Goal: Check status: Check status

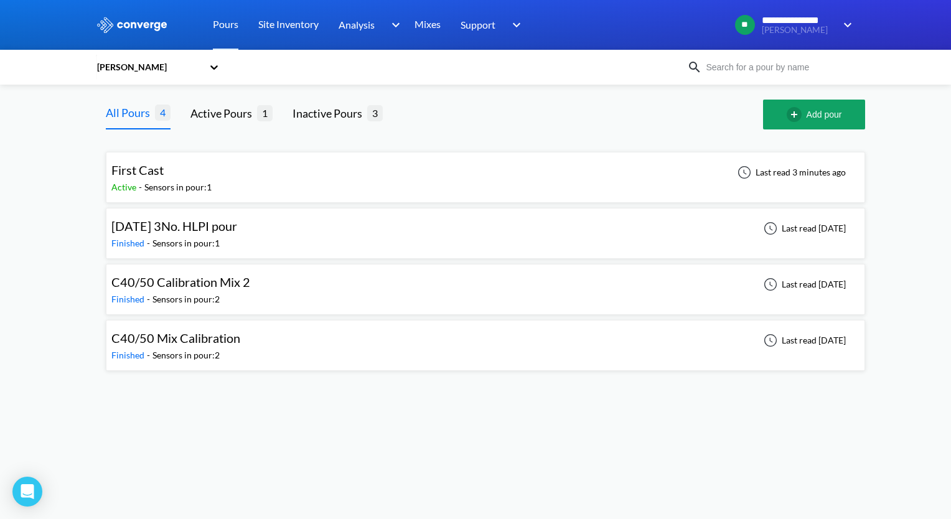
click at [207, 72] on div "Overton" at bounding box center [152, 67] width 112 height 29
click at [134, 149] on div "Overton" at bounding box center [158, 148] width 124 height 24
click at [205, 72] on div "Overton" at bounding box center [152, 67] width 112 height 29
click at [162, 124] on div "[PERSON_NAME]" at bounding box center [158, 125] width 124 height 24
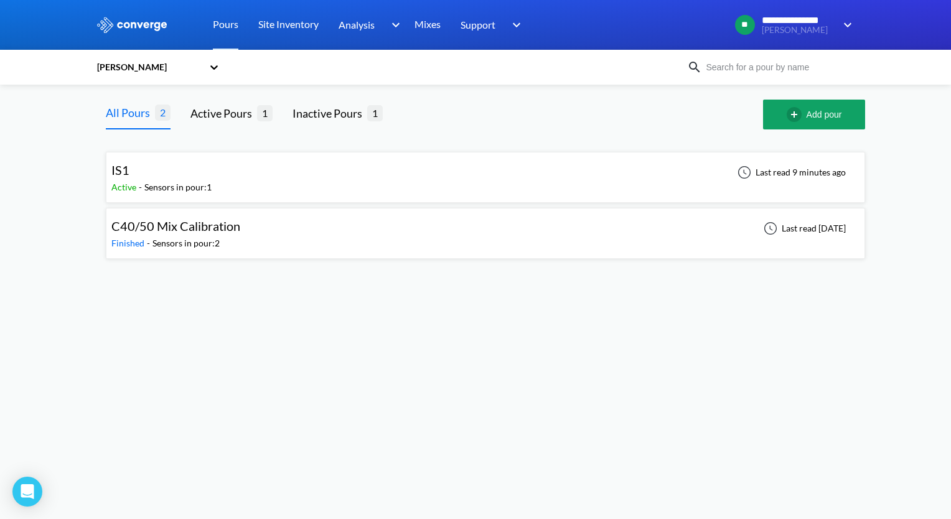
click at [404, 192] on div "IS1 Active - Sensors in pour: 1 Last read 9 minutes ago" at bounding box center [485, 177] width 748 height 40
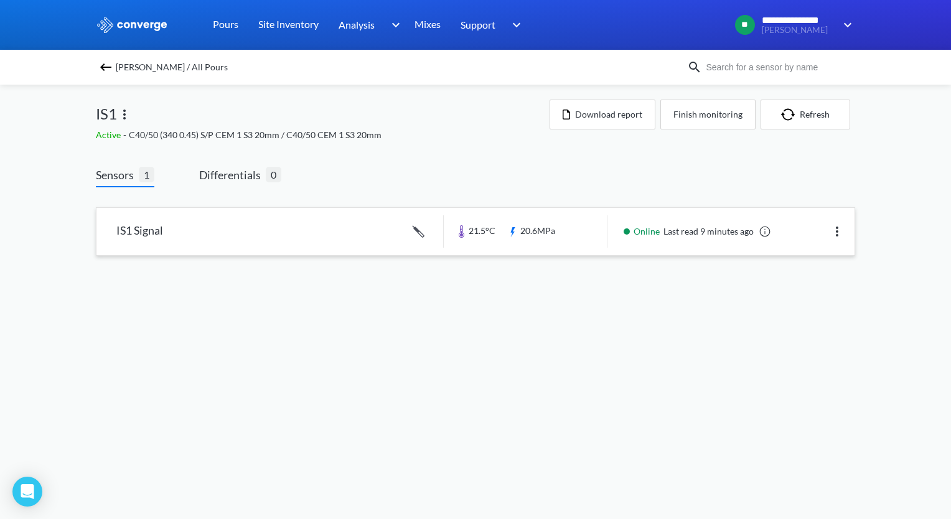
click at [366, 230] on link at bounding box center [475, 231] width 758 height 47
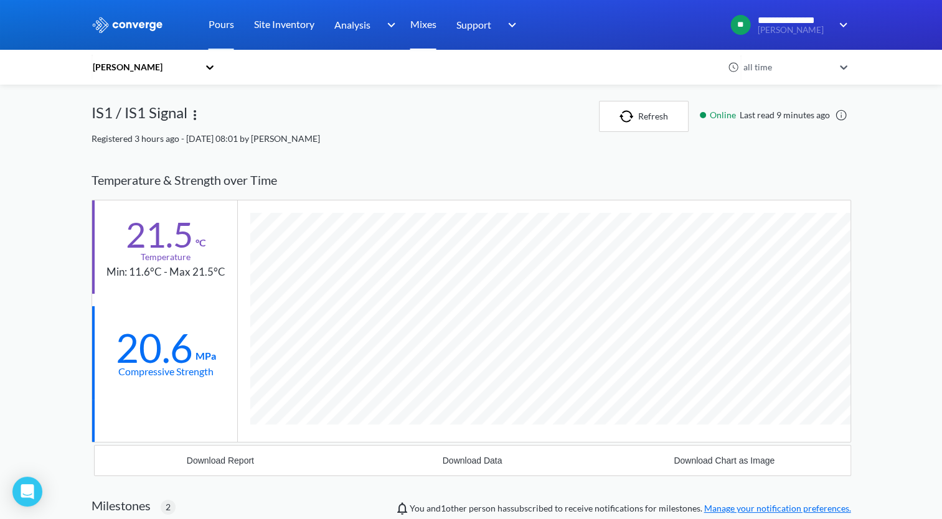
click at [428, 22] on link "Mixes" at bounding box center [423, 25] width 26 height 50
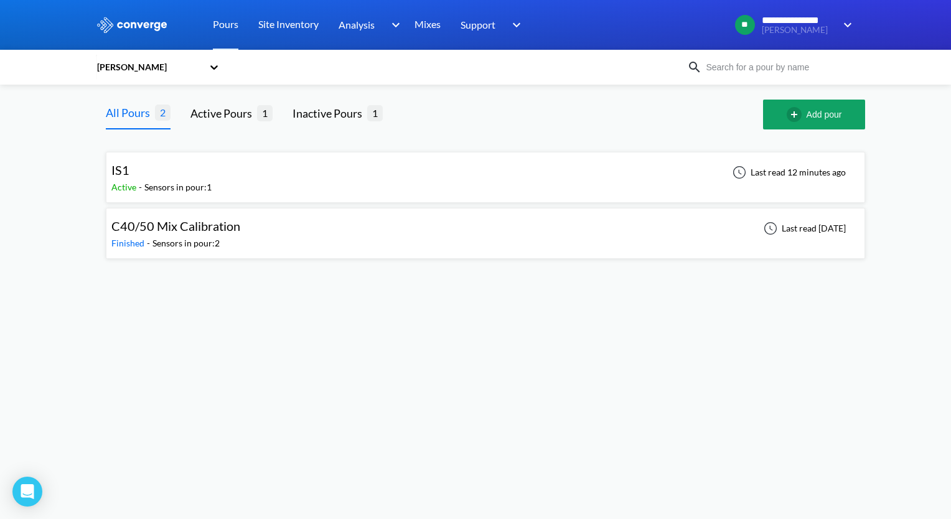
drag, startPoint x: 294, startPoint y: 188, endPoint x: 213, endPoint y: 174, distance: 81.6
click at [213, 174] on div "IS1 Active - Sensors in pour: 1 Last read 12 minutes ago" at bounding box center [485, 177] width 748 height 40
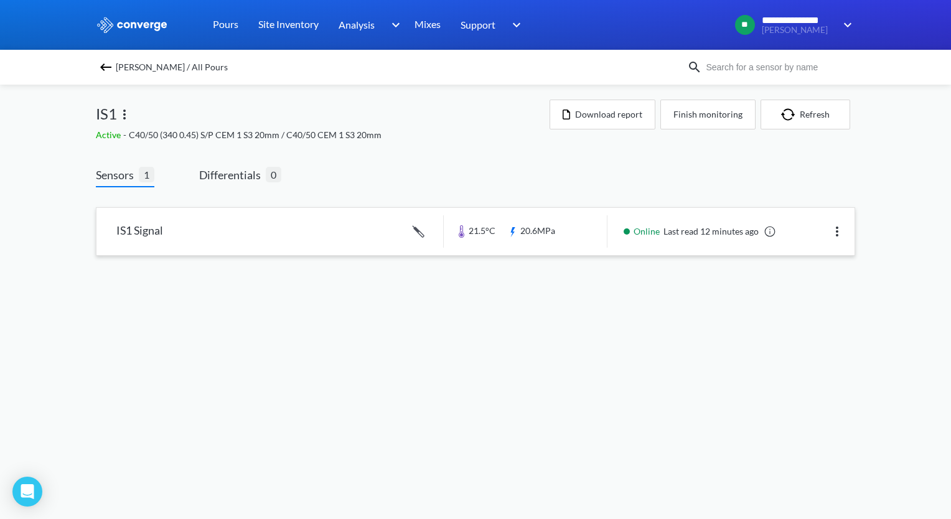
click at [828, 234] on link at bounding box center [475, 231] width 758 height 47
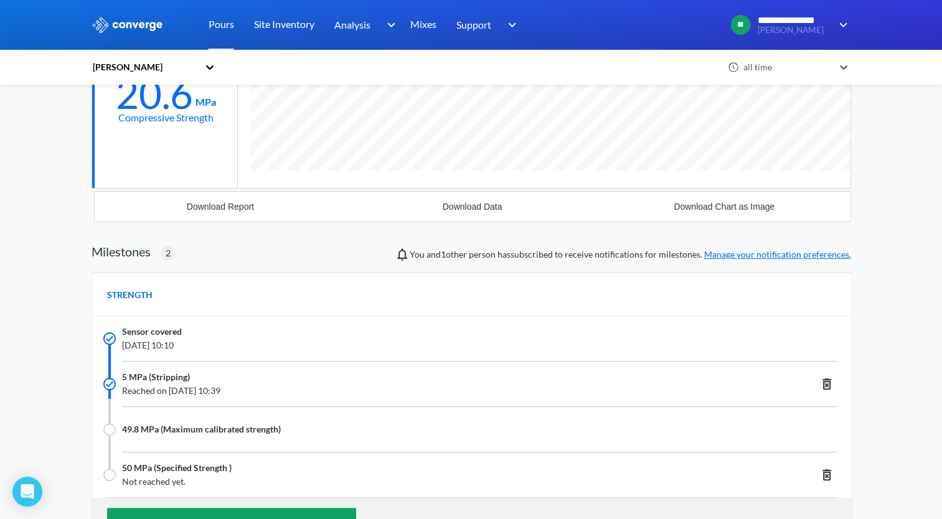
scroll to position [477, 0]
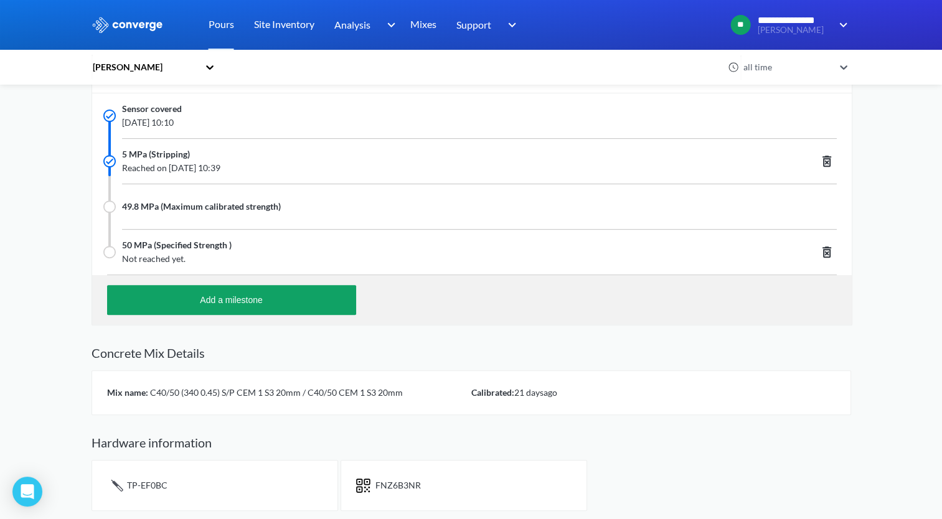
click at [326, 392] on span "C40/50 (340 0.45) S/P CEM 1 S3 20mm / C40/50 CEM 1 S3 20mm" at bounding box center [275, 392] width 255 height 11
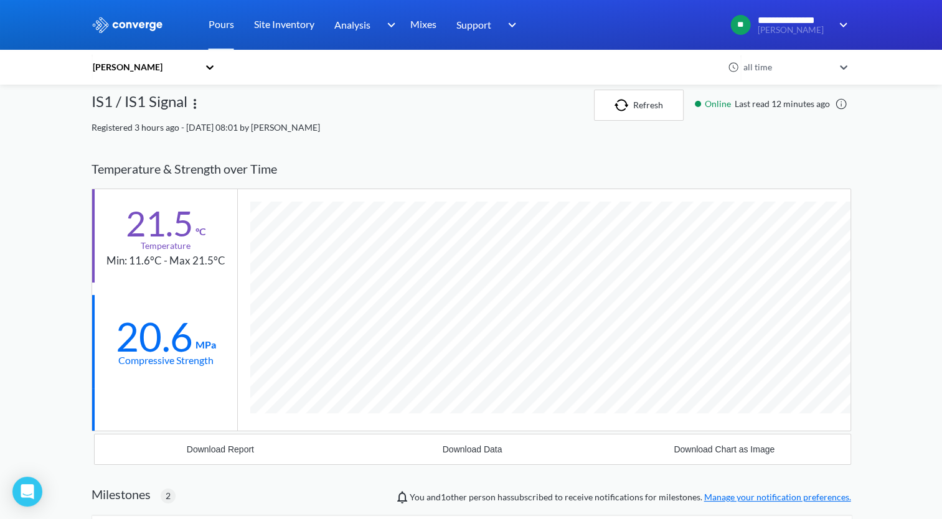
scroll to position [0, 0]
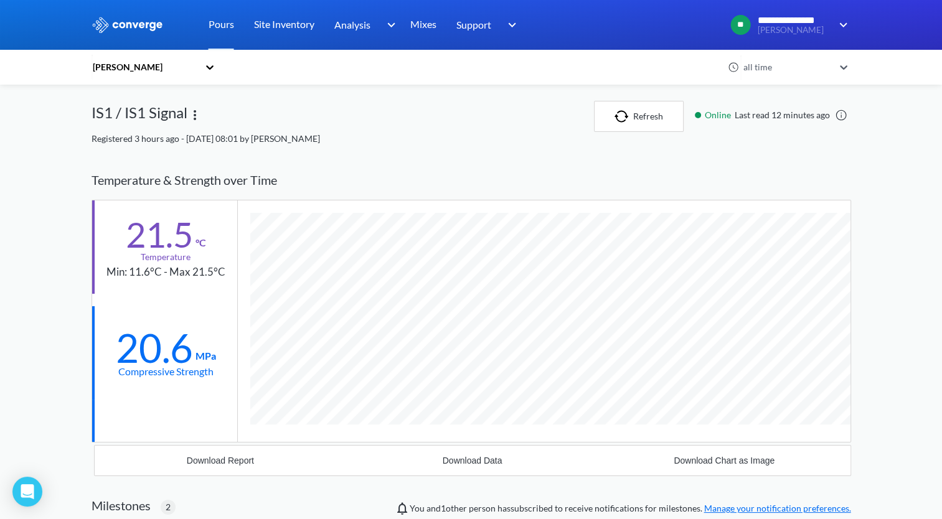
click at [195, 116] on img at bounding box center [194, 115] width 15 height 15
drag, startPoint x: 195, startPoint y: 116, endPoint x: 147, endPoint y: 112, distance: 48.7
click at [147, 112] on div "Edit" at bounding box center [163, 115] width 80 height 24
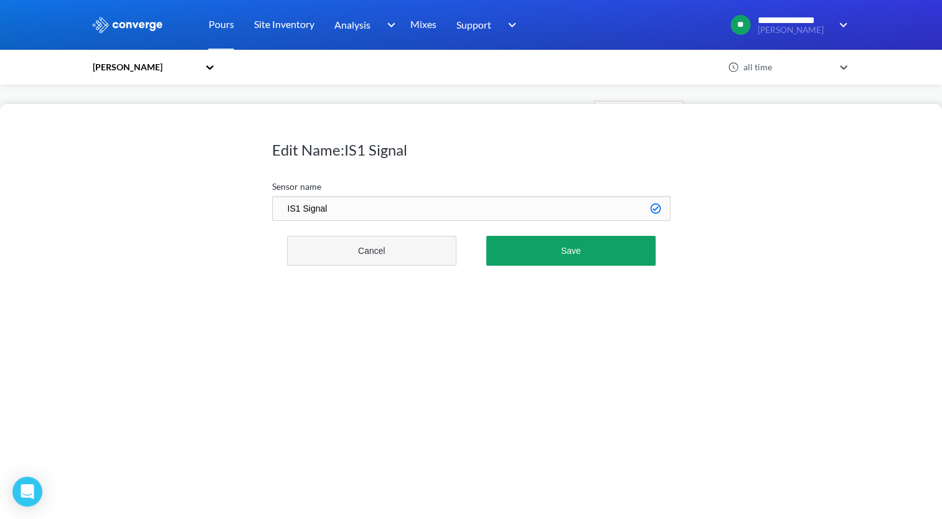
click at [419, 256] on button "Cancel" at bounding box center [372, 251] width 170 height 30
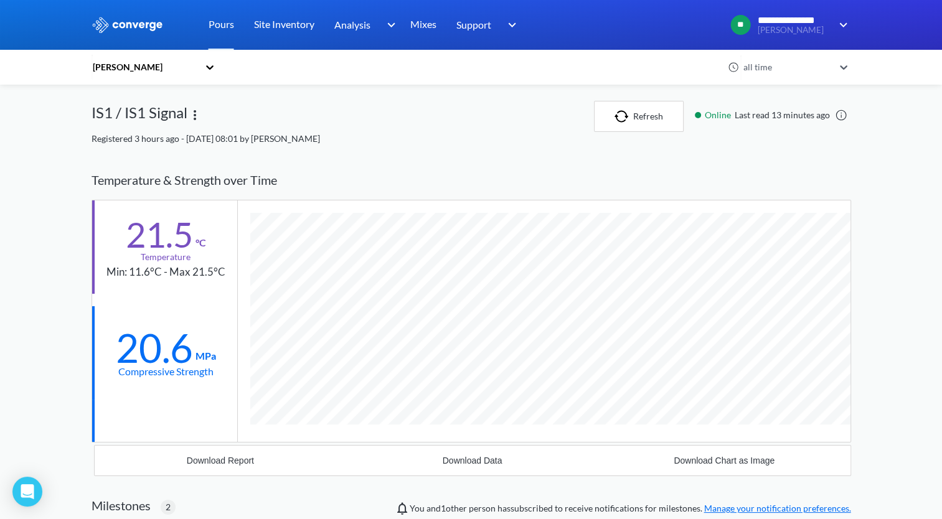
click at [196, 116] on img at bounding box center [194, 115] width 15 height 15
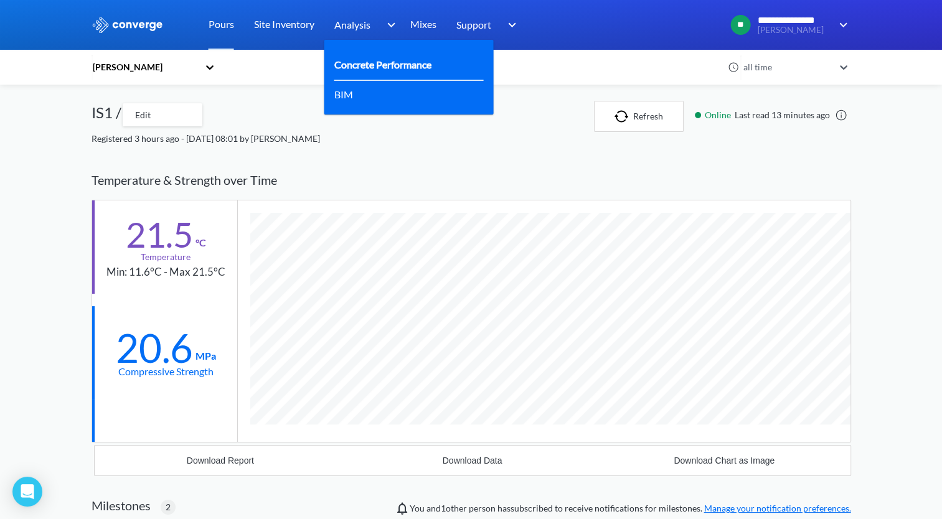
click at [363, 57] on link "Concrete Performance" at bounding box center [382, 65] width 97 height 16
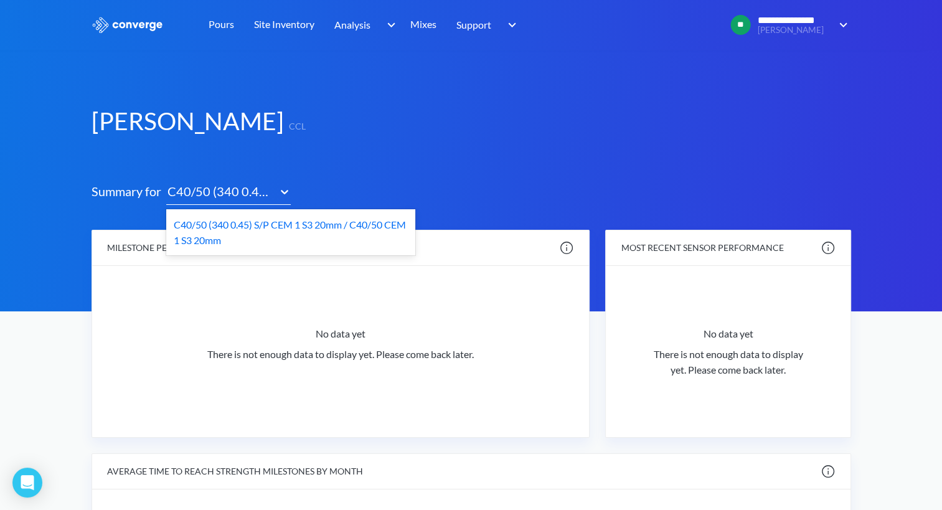
click at [279, 200] on div at bounding box center [284, 193] width 12 height 17
click at [221, 29] on link "Pours" at bounding box center [221, 25] width 26 height 50
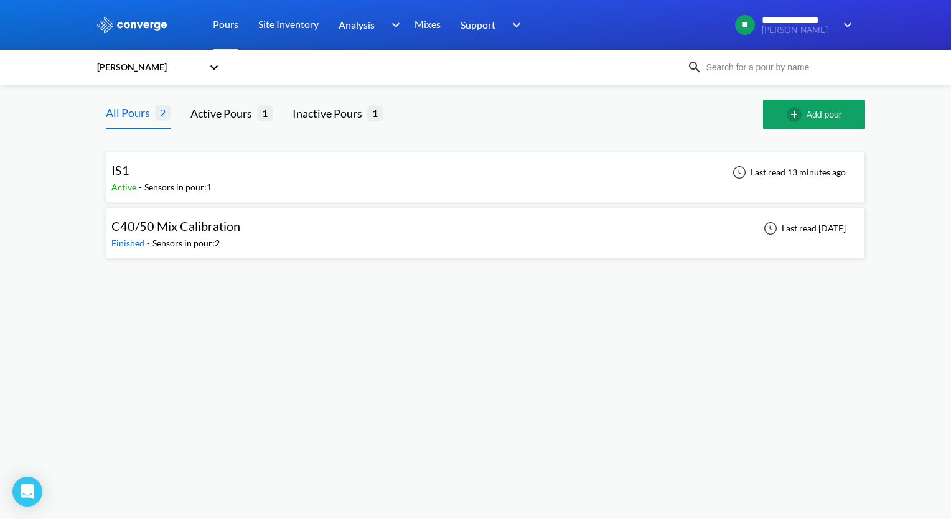
click at [177, 168] on div "IS1" at bounding box center [161, 170] width 100 height 19
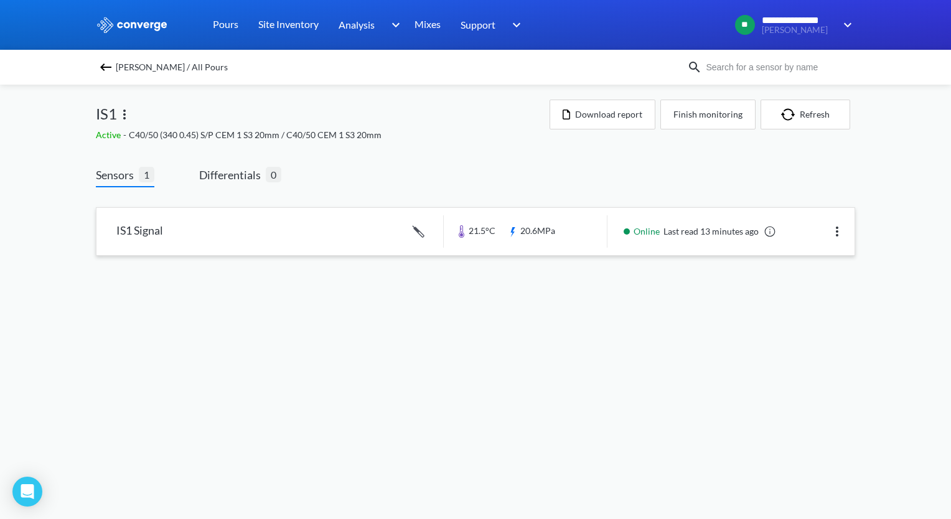
click at [834, 233] on img at bounding box center [837, 231] width 15 height 15
click at [811, 233] on div "Edit" at bounding box center [805, 232] width 80 height 24
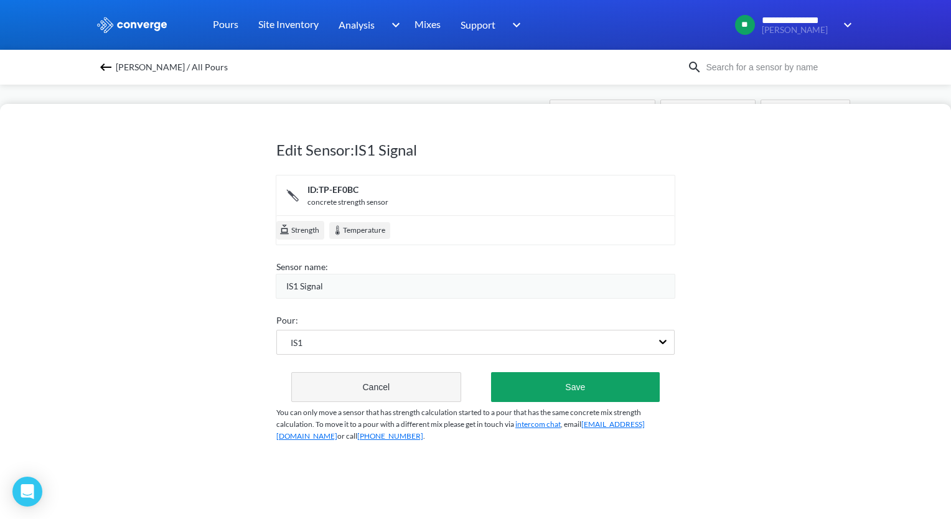
click at [391, 383] on button "Cancel" at bounding box center [376, 387] width 170 height 30
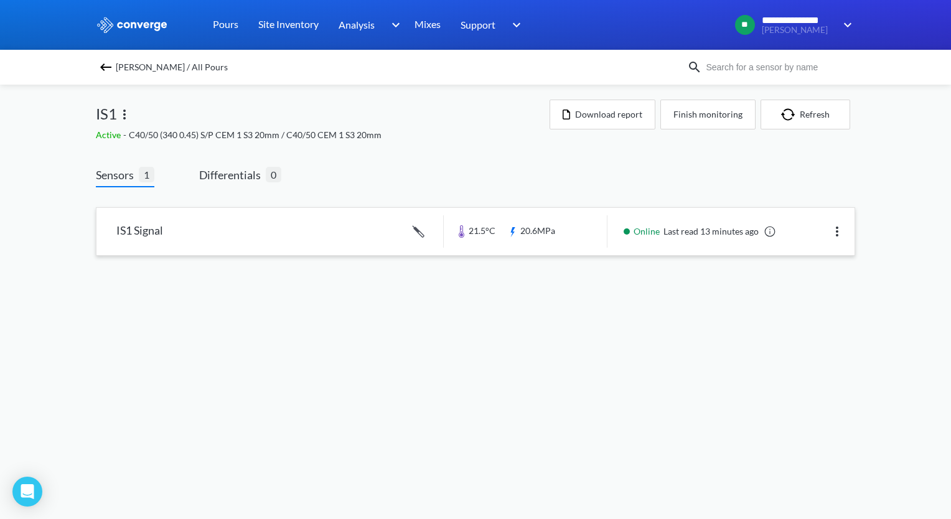
click at [237, 233] on link at bounding box center [475, 231] width 758 height 47
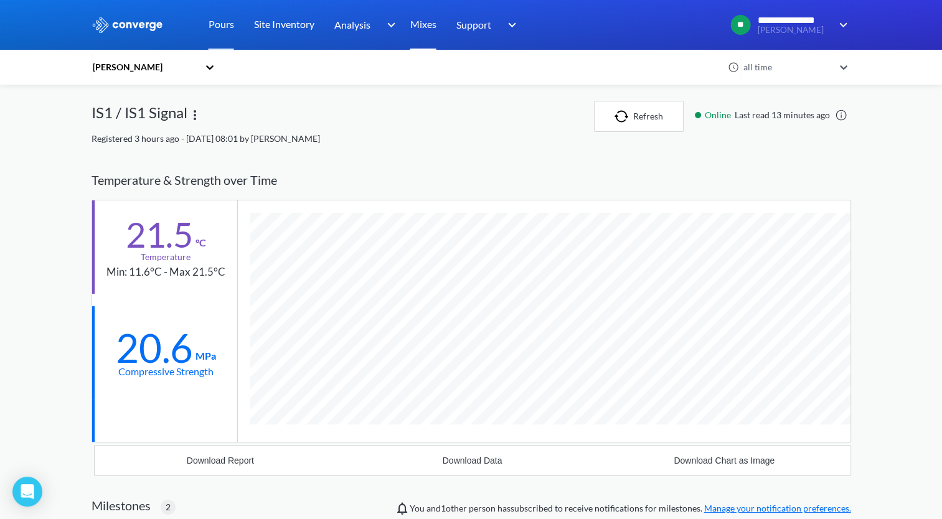
click at [428, 30] on link "Mixes" at bounding box center [423, 25] width 26 height 50
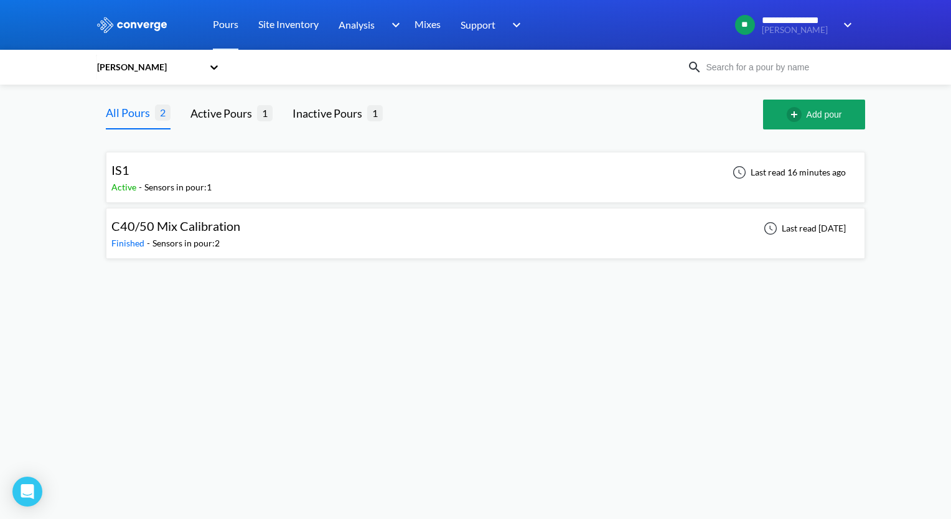
click at [266, 185] on div "IS1 Active - Sensors in pour: 1 Last read 16 minutes ago" at bounding box center [485, 177] width 748 height 40
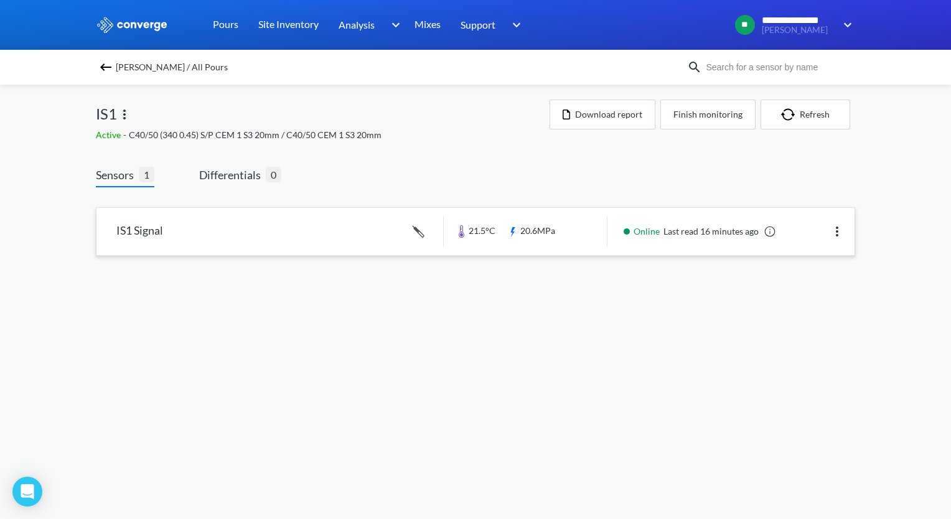
click at [309, 232] on link at bounding box center [475, 231] width 758 height 47
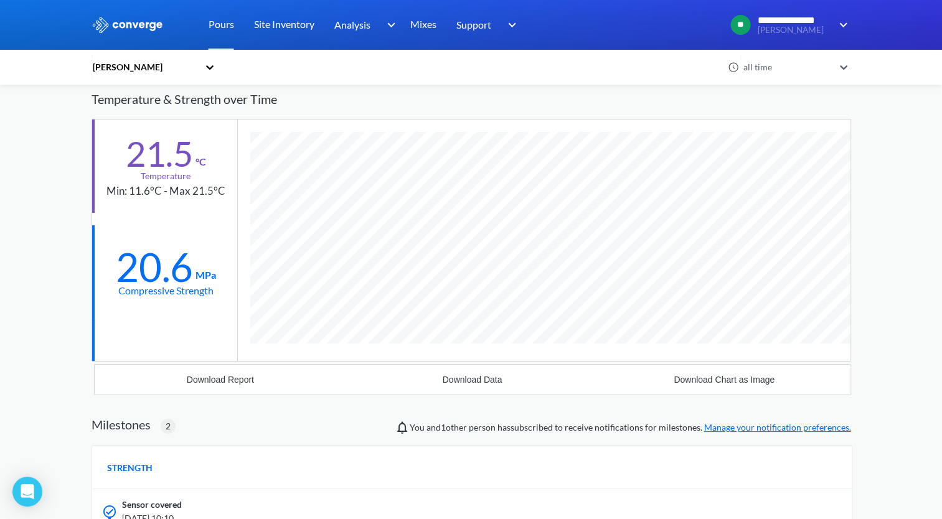
scroll to position [886, 759]
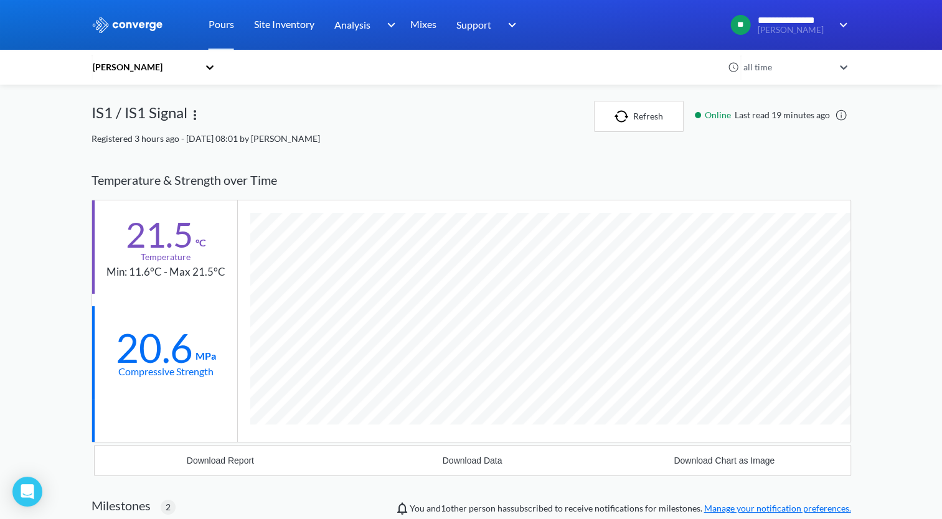
click at [216, 71] on icon at bounding box center [210, 67] width 12 height 12
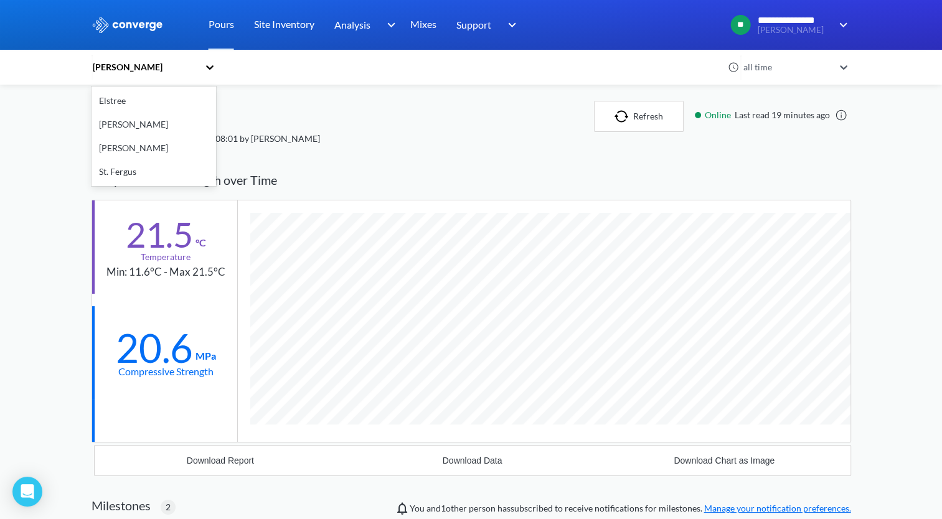
click at [216, 71] on icon at bounding box center [210, 67] width 12 height 12
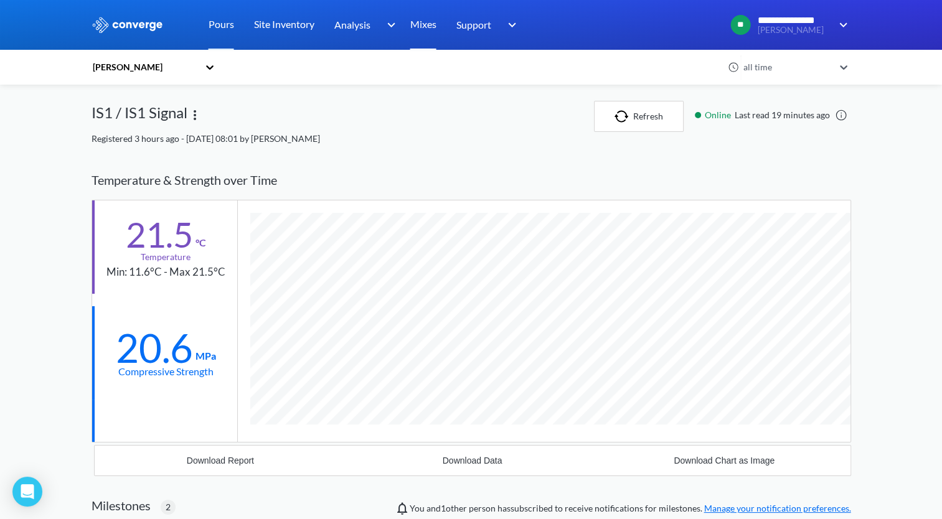
click at [421, 26] on link "Mixes" at bounding box center [423, 25] width 26 height 50
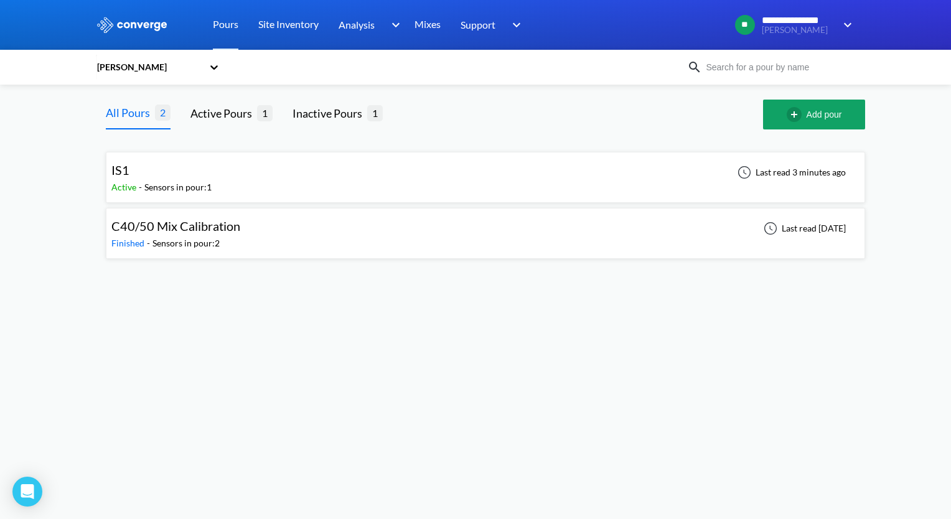
click at [286, 187] on div "IS1 Active - Sensors in pour: 1 Last read 3 minutes ago" at bounding box center [485, 177] width 748 height 40
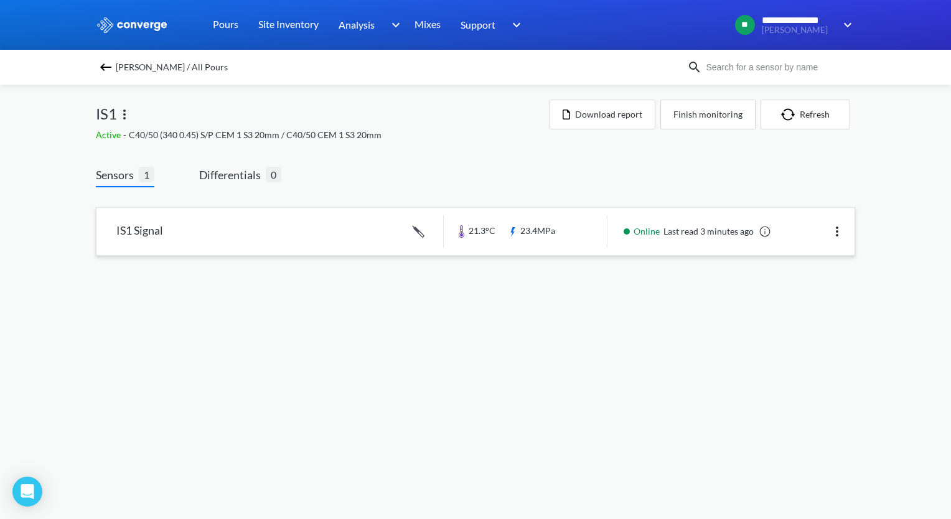
click at [264, 218] on link at bounding box center [475, 231] width 758 height 47
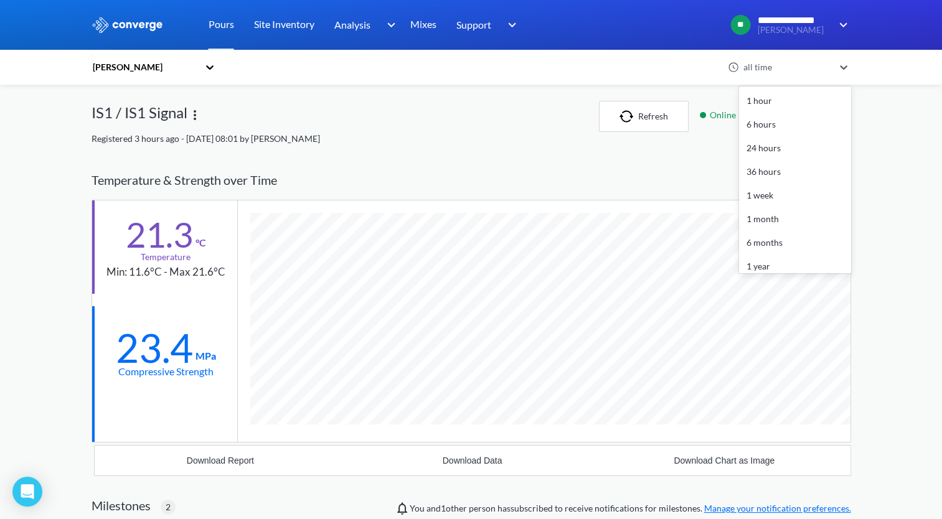
click at [851, 75] on div at bounding box center [844, 67] width 14 height 29
drag, startPoint x: 446, startPoint y: 127, endPoint x: 330, endPoint y: 157, distance: 119.6
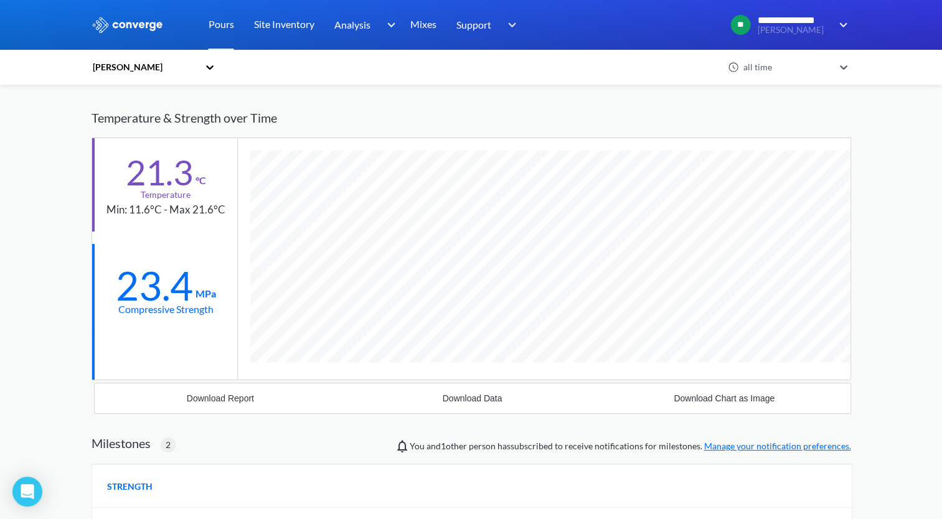
scroll to position [0, 0]
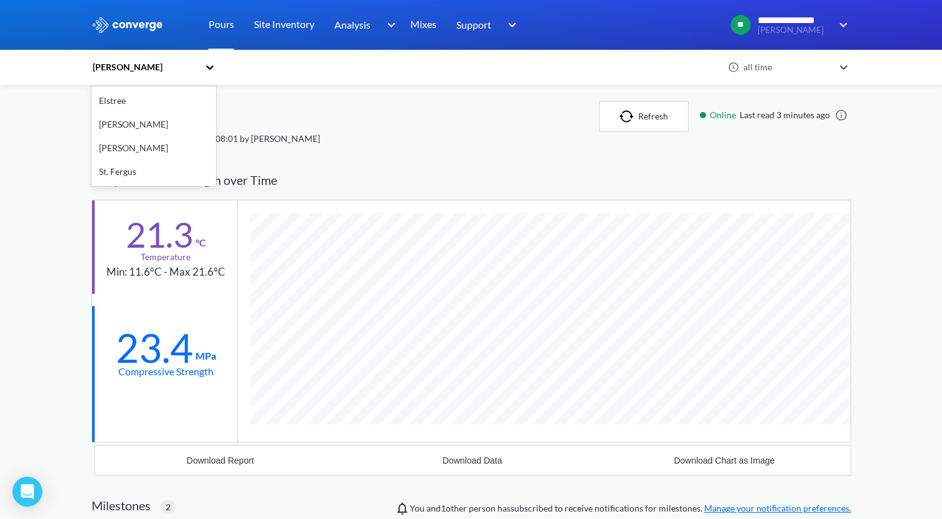
click at [210, 70] on icon at bounding box center [210, 67] width 12 height 12
click at [148, 146] on div "Overton" at bounding box center [153, 148] width 124 height 24
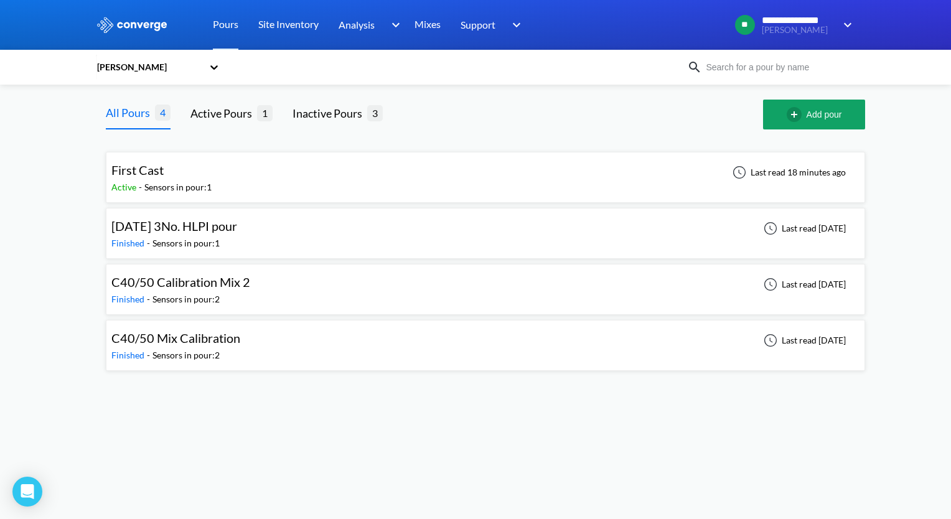
drag, startPoint x: 267, startPoint y: 228, endPoint x: 238, endPoint y: 224, distance: 29.5
click at [237, 224] on span "29/09/25 3No. HLPI pour" at bounding box center [174, 225] width 126 height 15
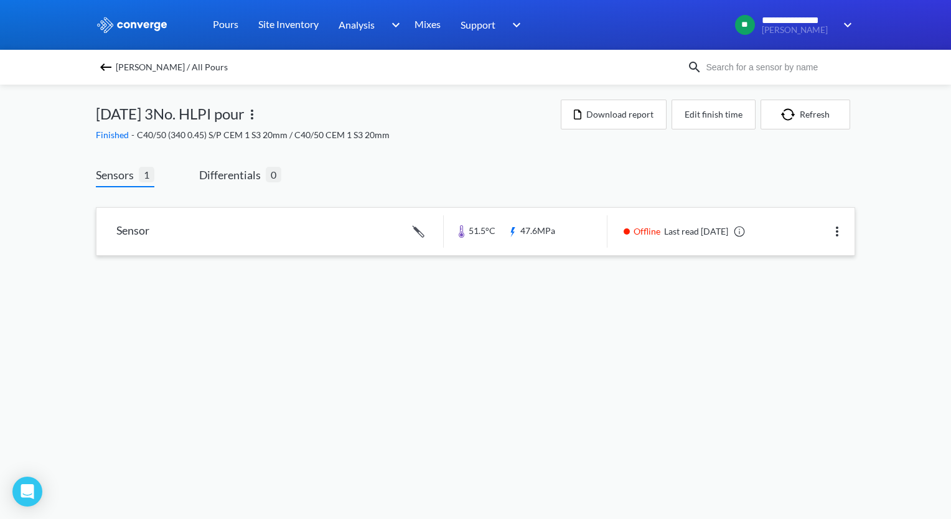
click at [192, 234] on link at bounding box center [475, 231] width 758 height 47
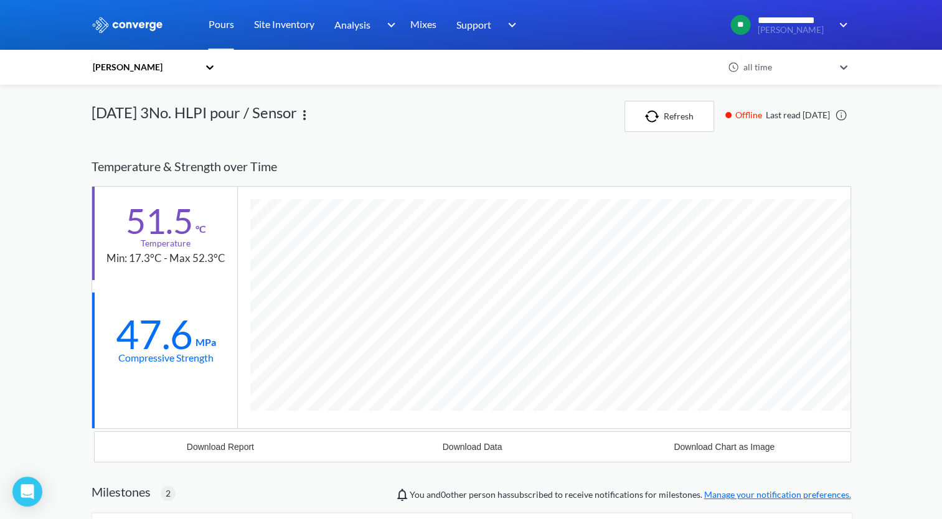
scroll to position [871, 759]
click at [431, 32] on link "Mixes" at bounding box center [423, 25] width 26 height 50
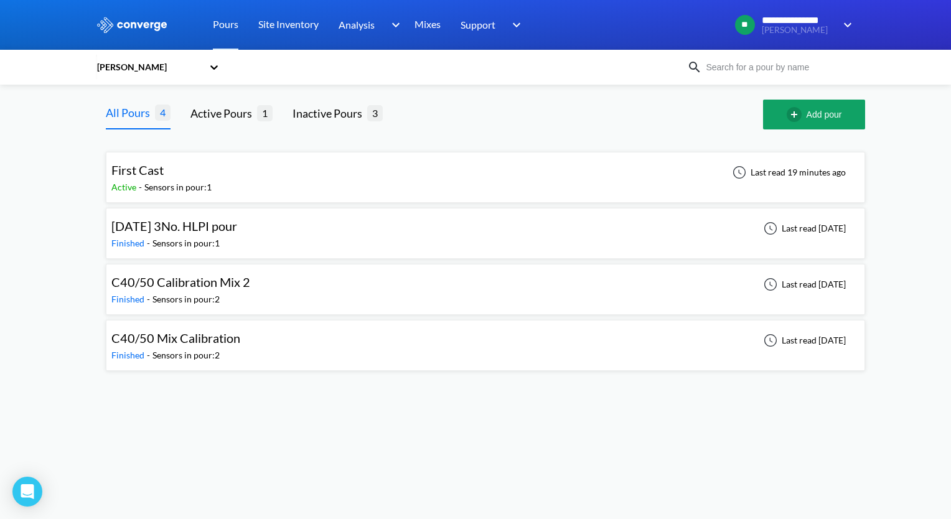
click at [232, 71] on div "[PERSON_NAME]" at bounding box center [391, 67] width 591 height 29
click at [227, 70] on div "[PERSON_NAME]" at bounding box center [391, 67] width 591 height 29
click at [218, 68] on icon at bounding box center [214, 67] width 12 height 12
click at [152, 129] on div "[PERSON_NAME]" at bounding box center [158, 125] width 124 height 24
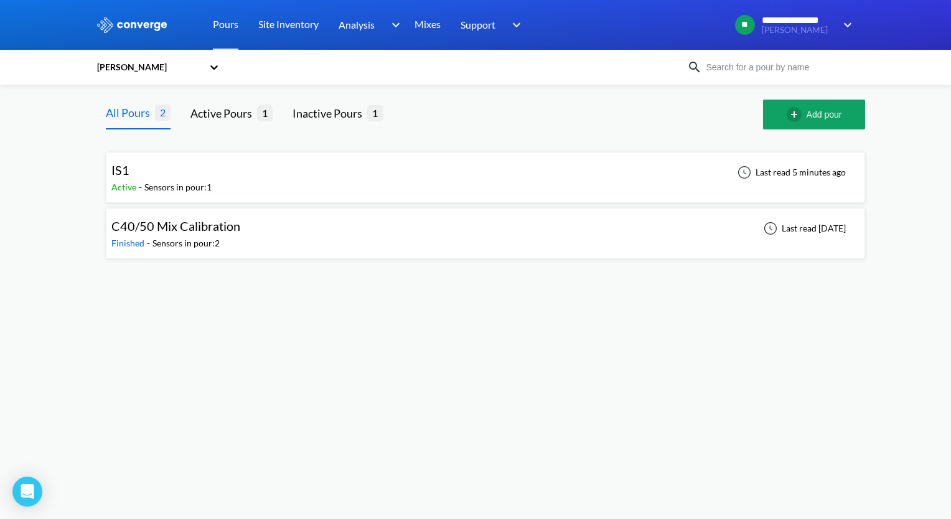
click at [174, 178] on div "IS1" at bounding box center [161, 170] width 100 height 19
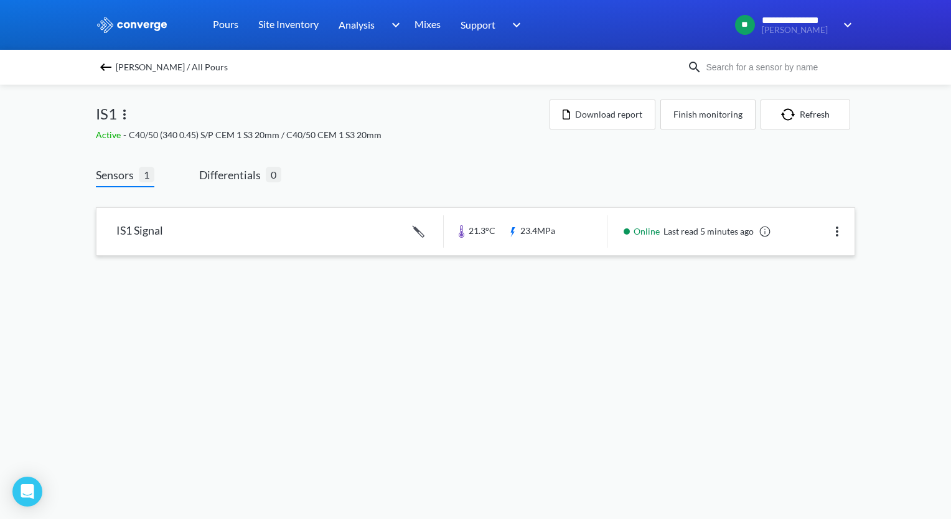
click at [419, 248] on link at bounding box center [475, 231] width 758 height 47
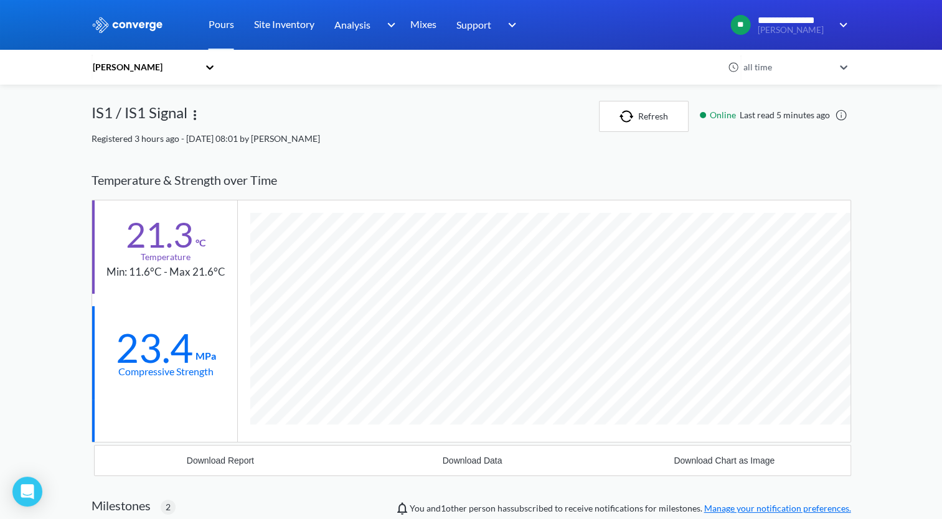
click at [190, 118] on img at bounding box center [194, 115] width 15 height 15
click at [188, 120] on div "Edit" at bounding box center [163, 115] width 80 height 24
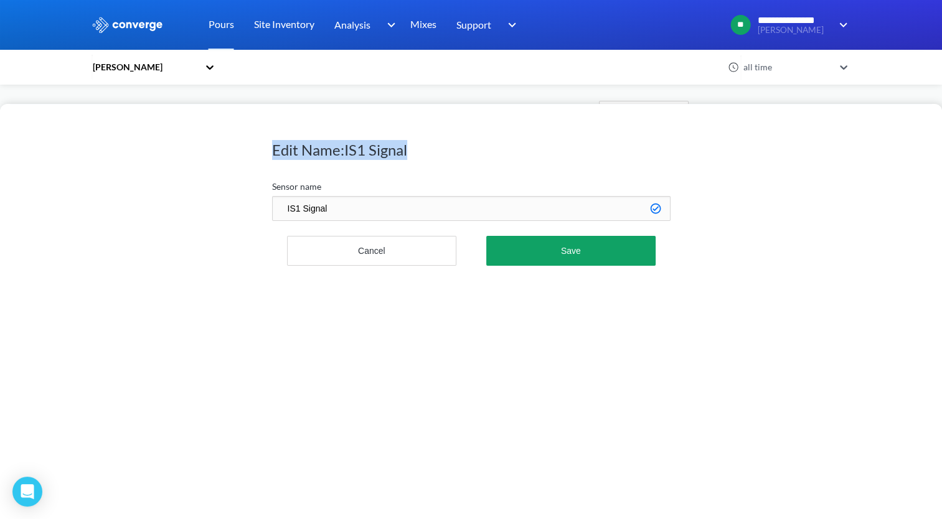
drag, startPoint x: 188, startPoint y: 120, endPoint x: 355, endPoint y: 210, distance: 190.2
click at [355, 210] on div "Edit Name: IS1 Signal Sensor name IS1 Signal Cancel Save" at bounding box center [471, 311] width 942 height 415
click at [429, 247] on button "Cancel" at bounding box center [372, 251] width 170 height 30
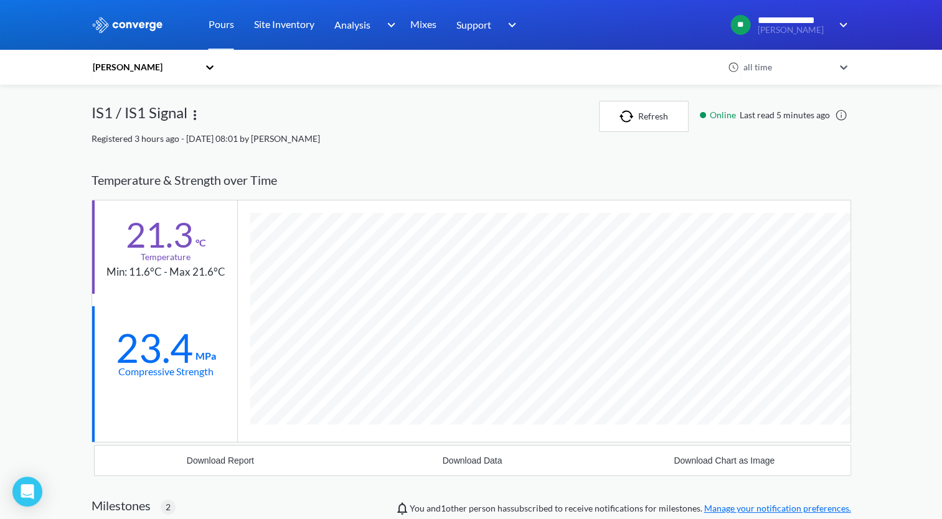
click at [841, 120] on link at bounding box center [841, 115] width 12 height 12
click at [213, 67] on icon at bounding box center [209, 67] width 7 height 4
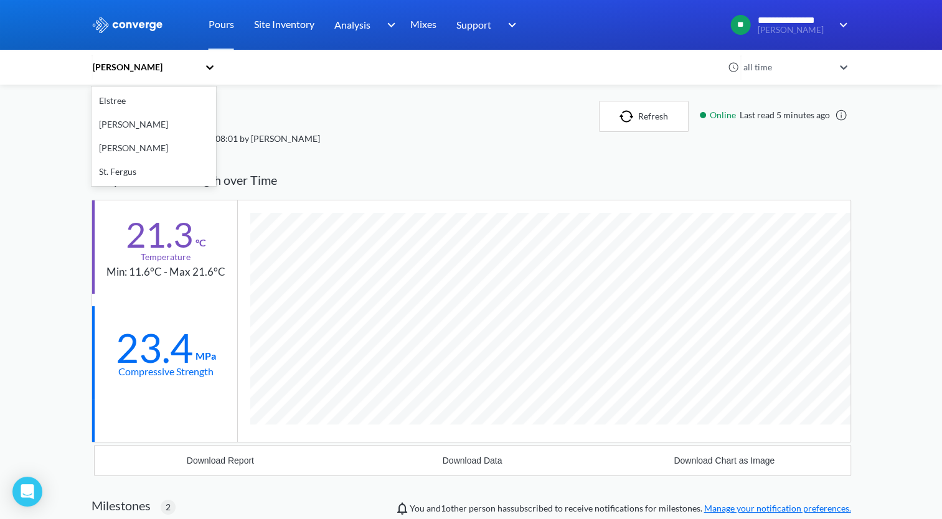
click at [152, 147] on div "Overton" at bounding box center [153, 148] width 124 height 24
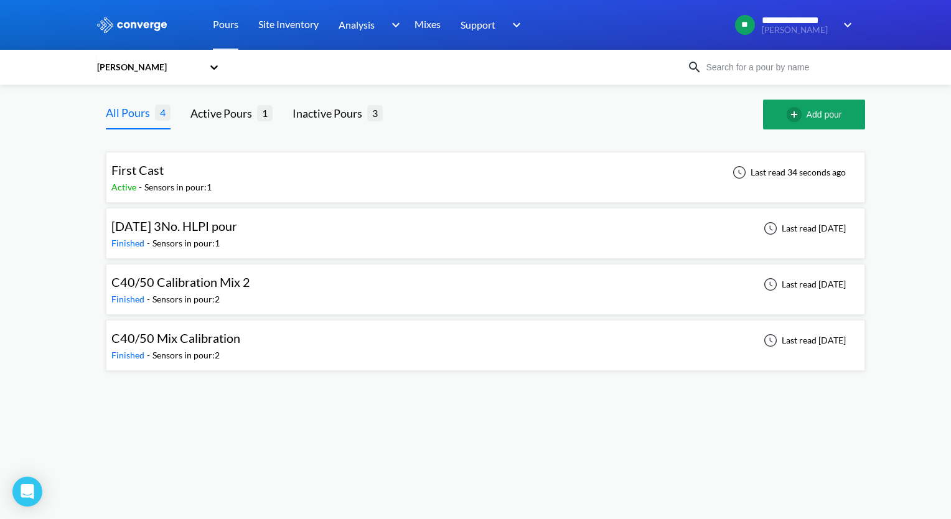
click at [197, 70] on div "Overton" at bounding box center [149, 67] width 107 height 14
click at [136, 131] on div "[PERSON_NAME]" at bounding box center [158, 125] width 124 height 24
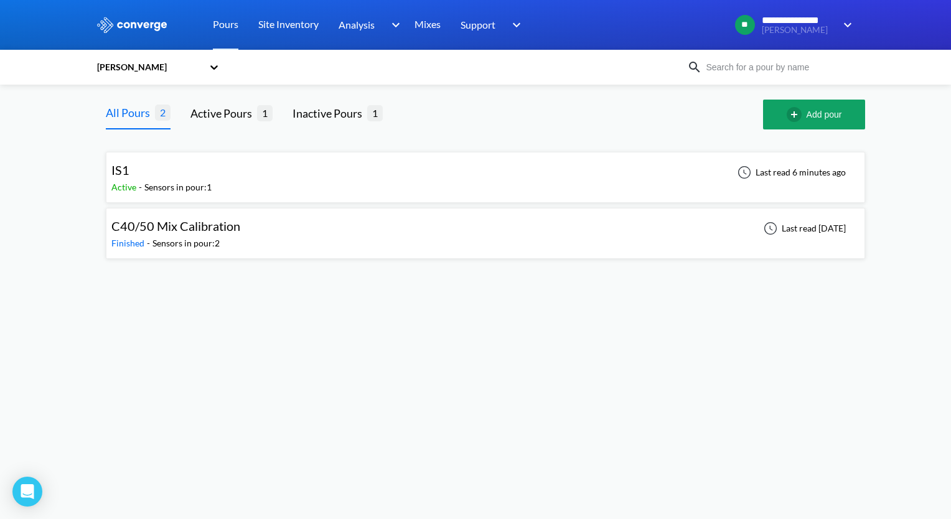
click at [294, 183] on div "IS1 Active - Sensors in pour: 1 Last read 6 minutes ago" at bounding box center [485, 177] width 748 height 40
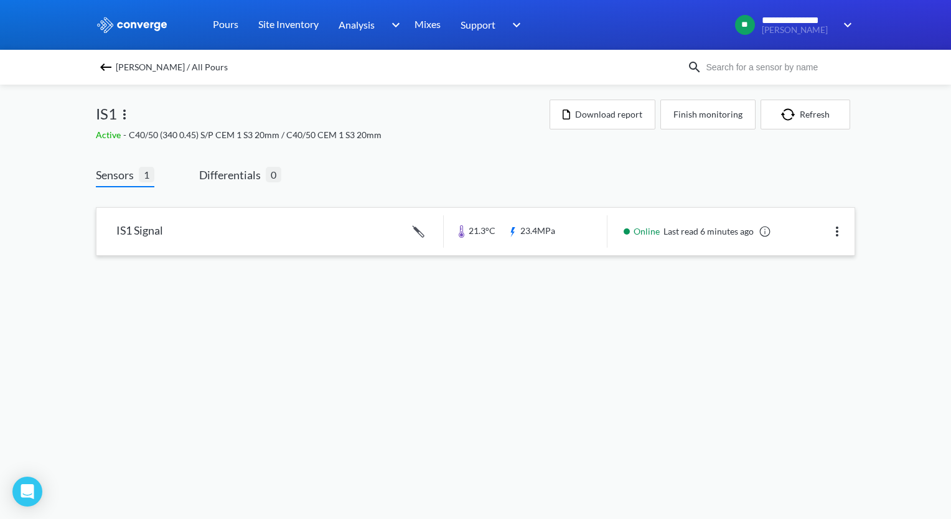
click at [838, 232] on img at bounding box center [837, 231] width 15 height 15
drag, startPoint x: 602, startPoint y: 185, endPoint x: 513, endPoint y: 168, distance: 91.3
click at [513, 168] on div "Sensors 1 Differentials 0 IS1 Signal 21.3°C 23.4MPa Online Last read 6 minutes …" at bounding box center [475, 223] width 759 height 115
click at [837, 236] on img at bounding box center [837, 231] width 15 height 15
click at [801, 234] on div "Edit" at bounding box center [805, 232] width 80 height 24
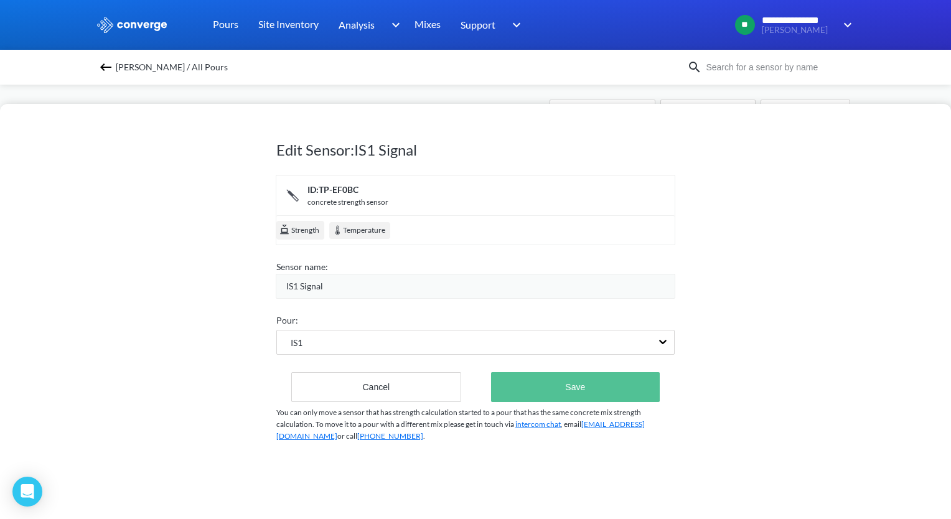
click at [630, 385] on button "Save" at bounding box center [575, 387] width 169 height 30
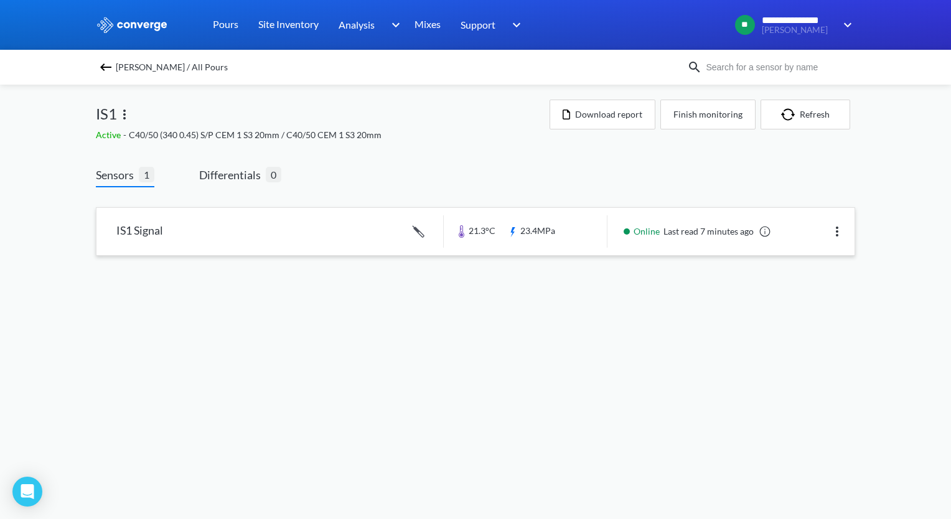
click at [333, 228] on link at bounding box center [475, 231] width 758 height 47
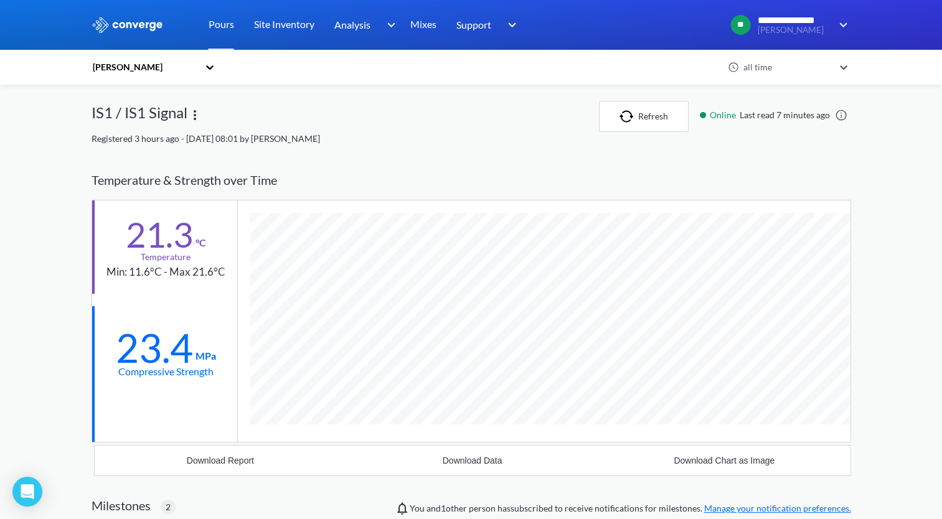
scroll to position [886, 759]
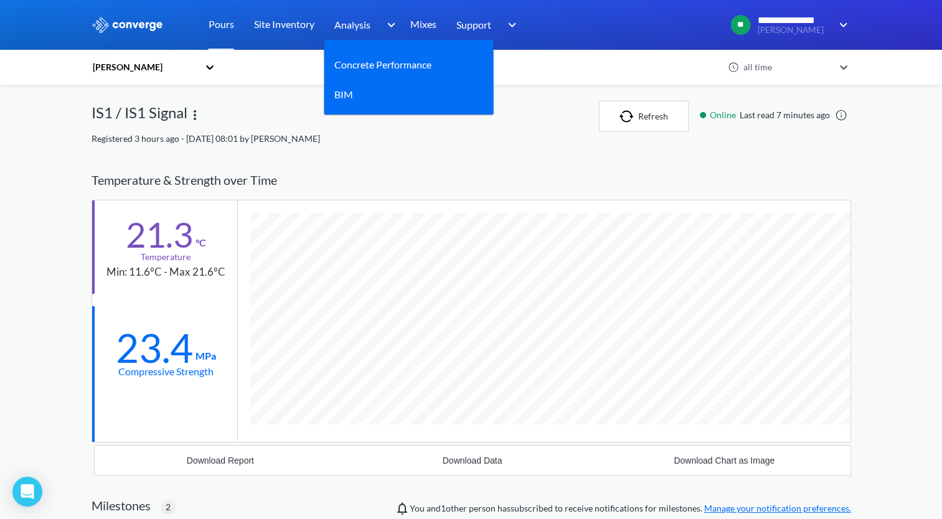
click at [386, 14] on div "Analysis" at bounding box center [366, 25] width 65 height 50
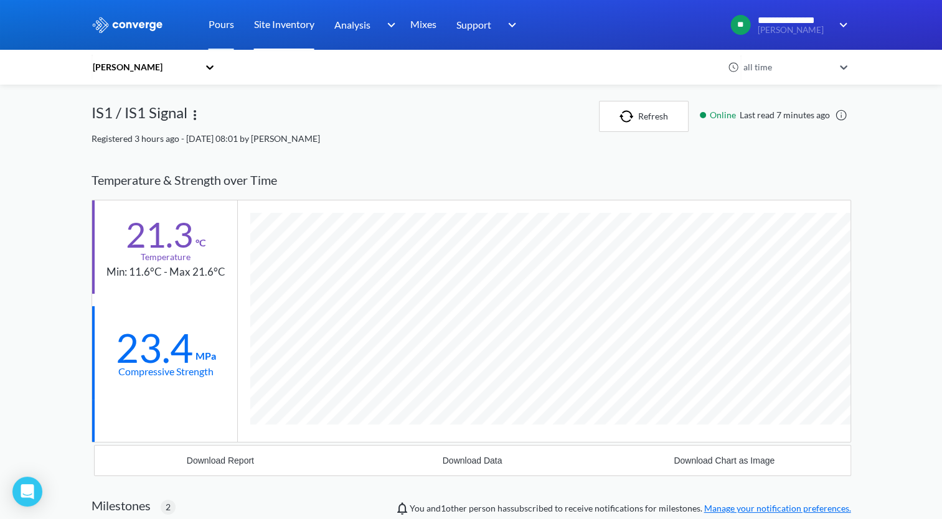
click at [312, 32] on link "Site Inventory" at bounding box center [284, 25] width 60 height 50
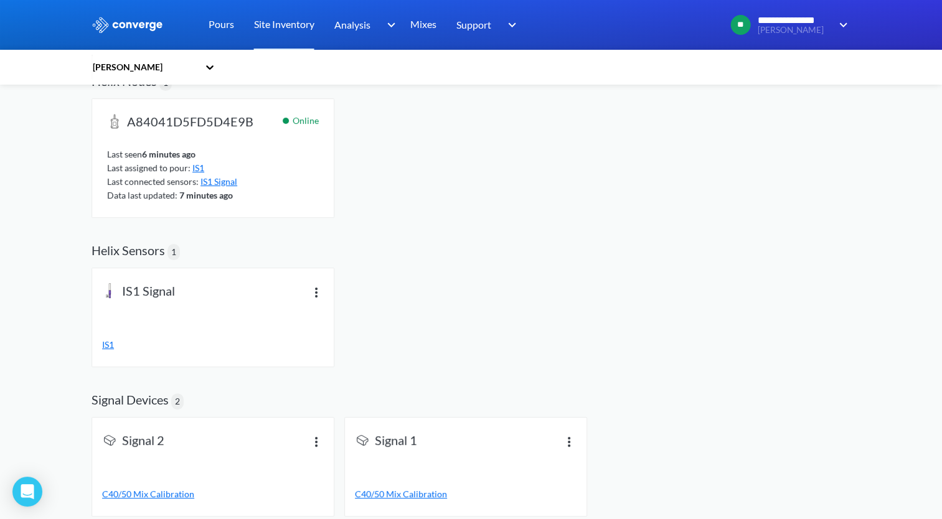
scroll to position [225, 0]
click at [309, 292] on img at bounding box center [316, 291] width 15 height 15
click at [276, 306] on div "Edit name" at bounding box center [284, 304] width 80 height 24
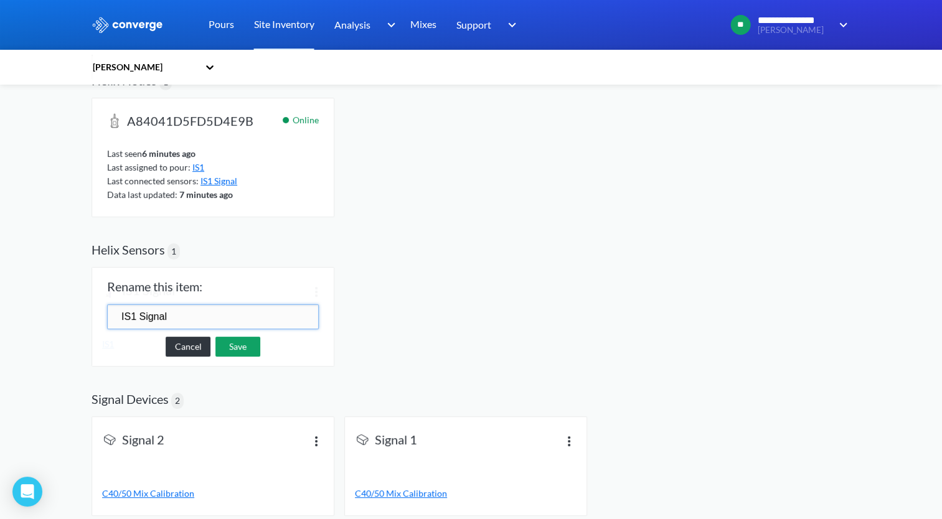
click at [172, 347] on link "Cancel" at bounding box center [188, 346] width 45 height 20
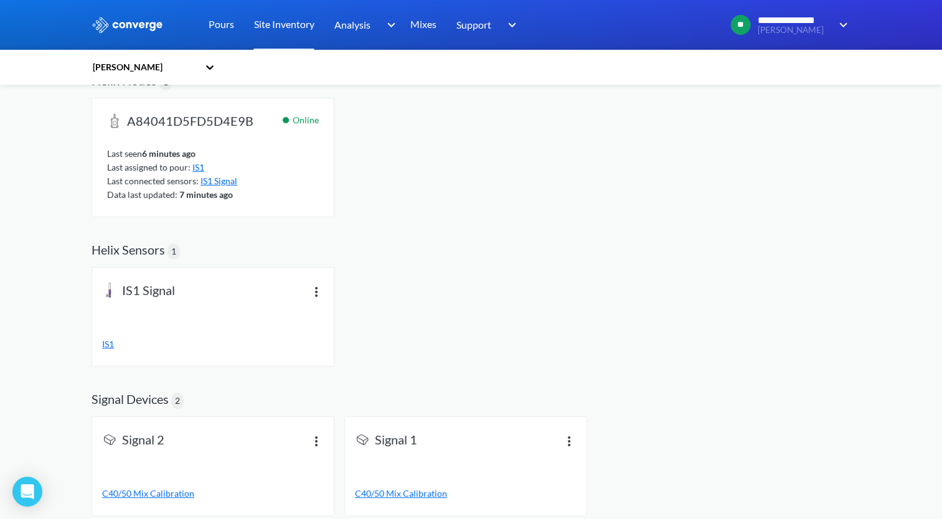
click at [315, 286] on img at bounding box center [316, 291] width 15 height 15
click at [288, 276] on div "View info" at bounding box center [284, 280] width 80 height 24
click at [314, 293] on img at bounding box center [316, 290] width 15 height 15
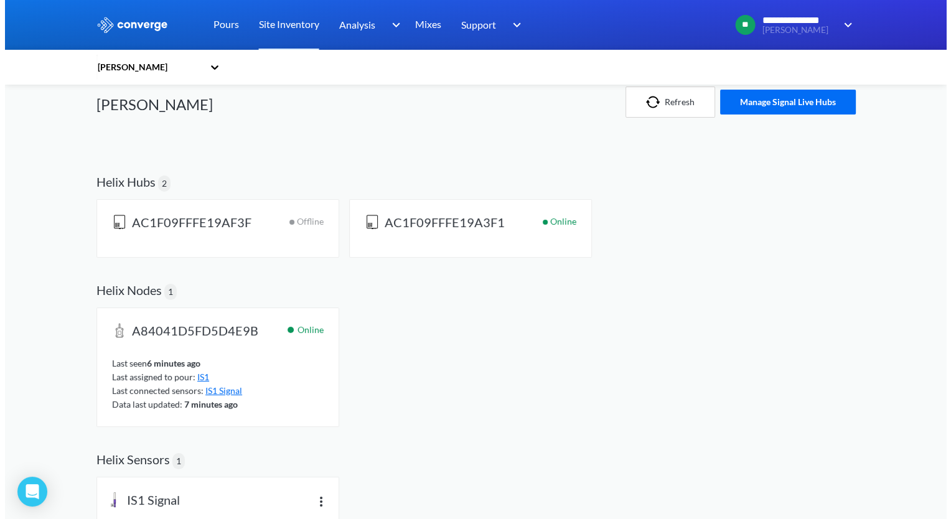
scroll to position [0, 0]
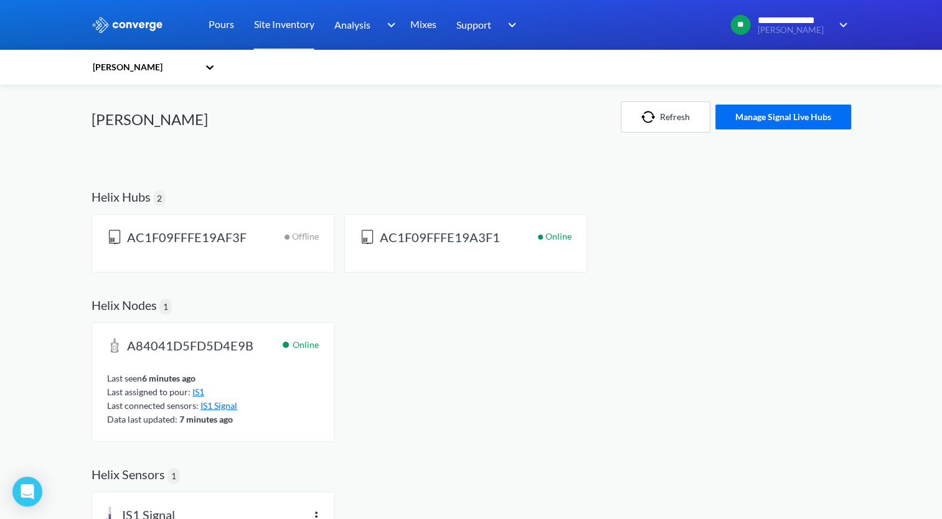
click at [259, 358] on h2 "A84041D5FD5D4E9B" at bounding box center [186, 349] width 159 height 22
click at [238, 345] on span "A84041D5FD5D4E9B" at bounding box center [190, 346] width 126 height 17
click at [212, 33] on link "Pours" at bounding box center [221, 25] width 26 height 50
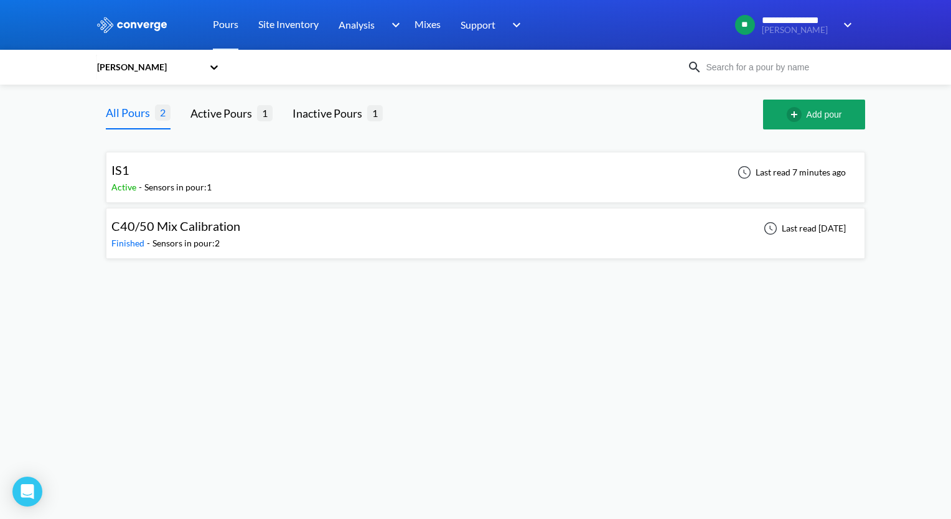
click at [266, 187] on div "IS1 Active - Sensors in pour: 1 Last read 7 minutes ago" at bounding box center [485, 177] width 748 height 40
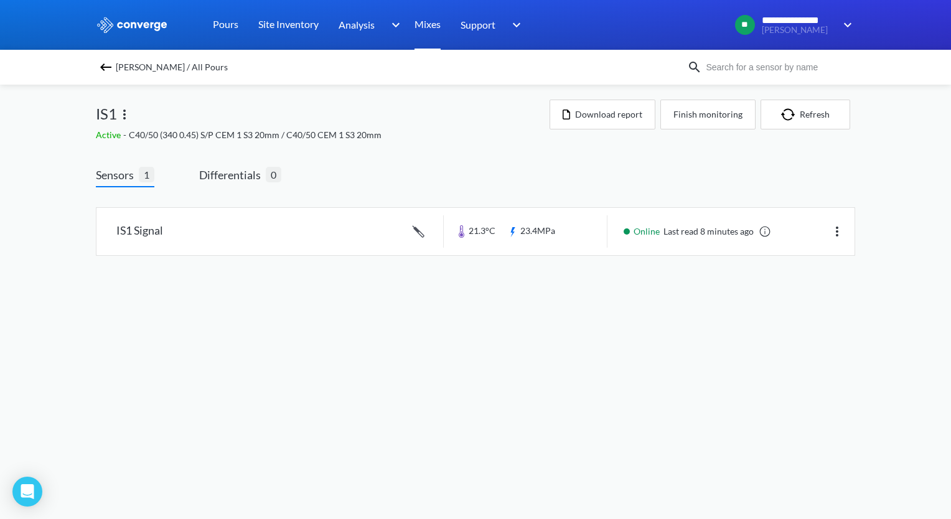
click at [428, 24] on link "Mixes" at bounding box center [427, 25] width 26 height 50
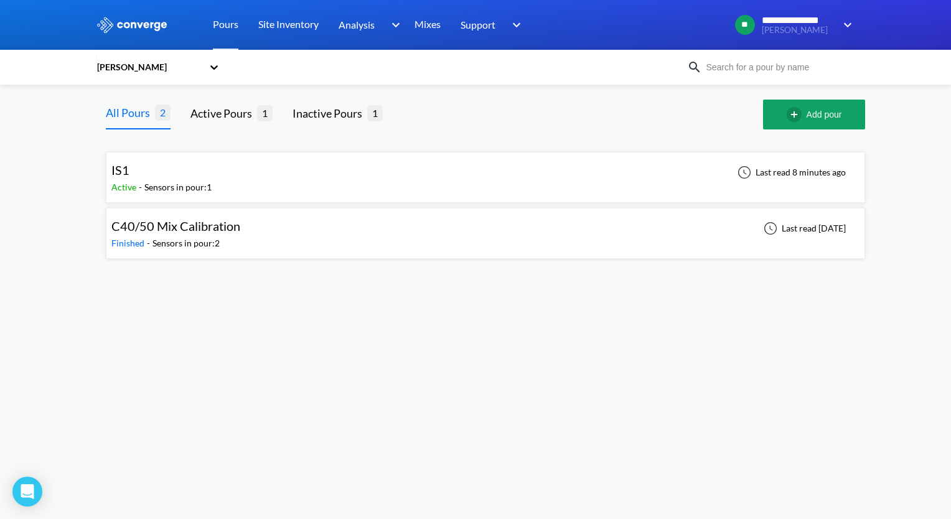
click at [226, 193] on div "IS1 Active - Sensors in pour: 1 Last read 8 minutes ago" at bounding box center [485, 177] width 748 height 40
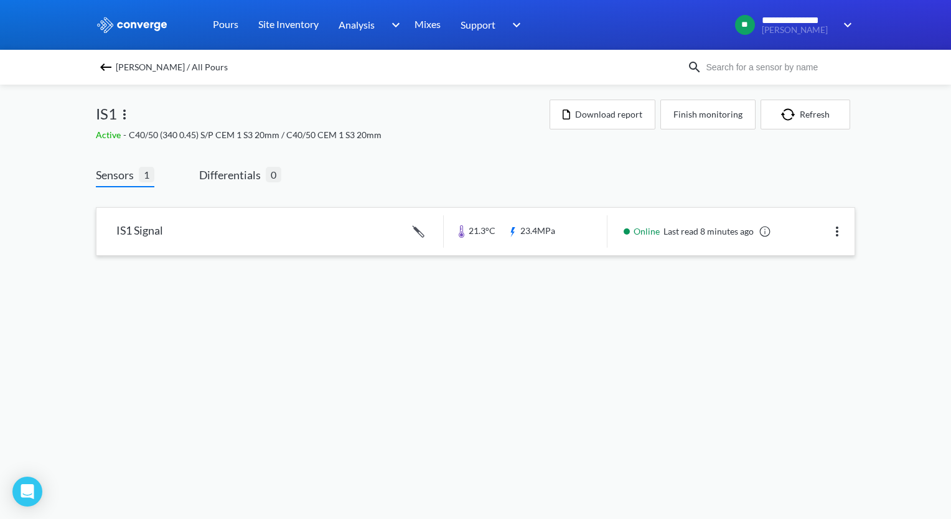
click at [224, 233] on link at bounding box center [475, 231] width 758 height 47
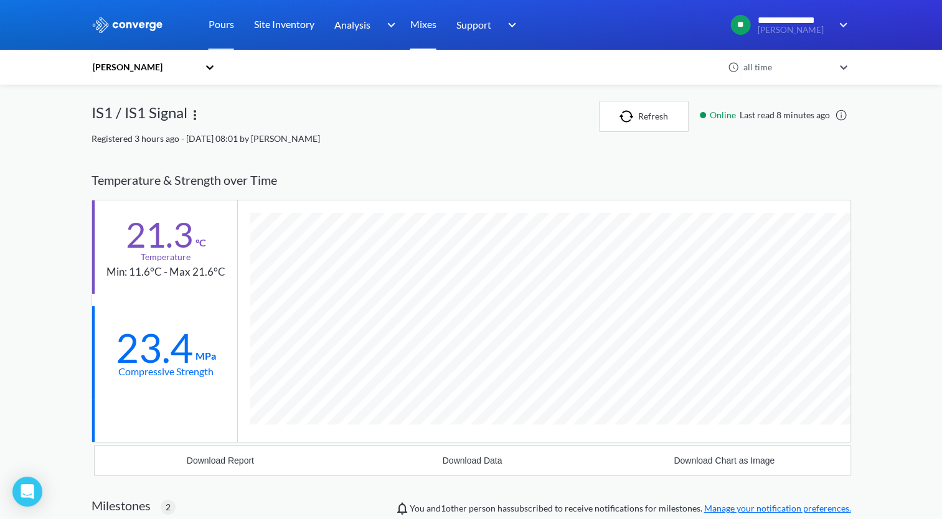
click at [428, 25] on link "Mixes" at bounding box center [423, 25] width 26 height 50
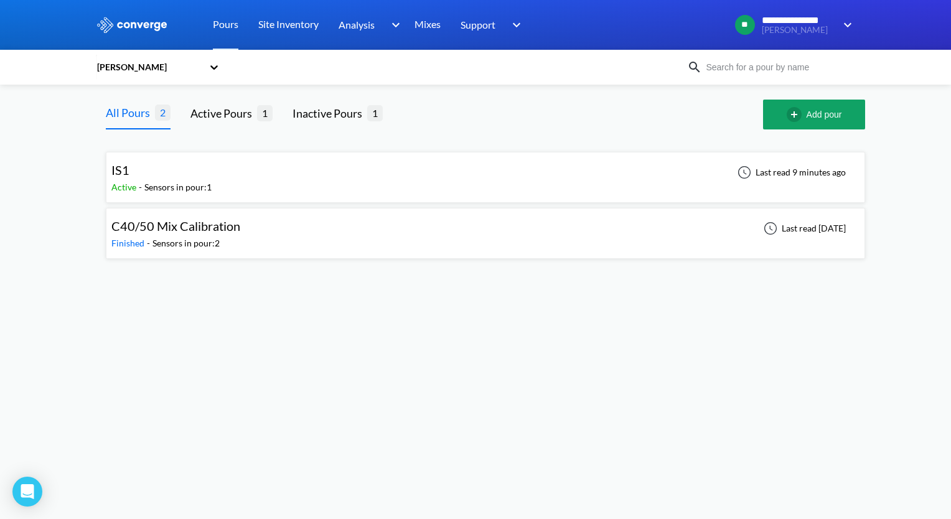
click at [321, 183] on div "IS1 Active - Sensors in pour: 1 Last read 9 minutes ago" at bounding box center [485, 177] width 748 height 40
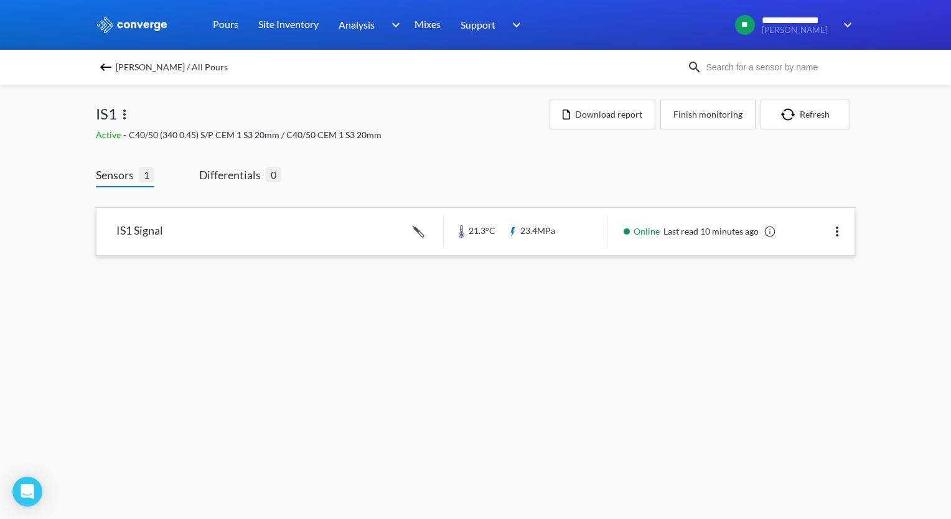
click at [301, 240] on link at bounding box center [475, 231] width 758 height 47
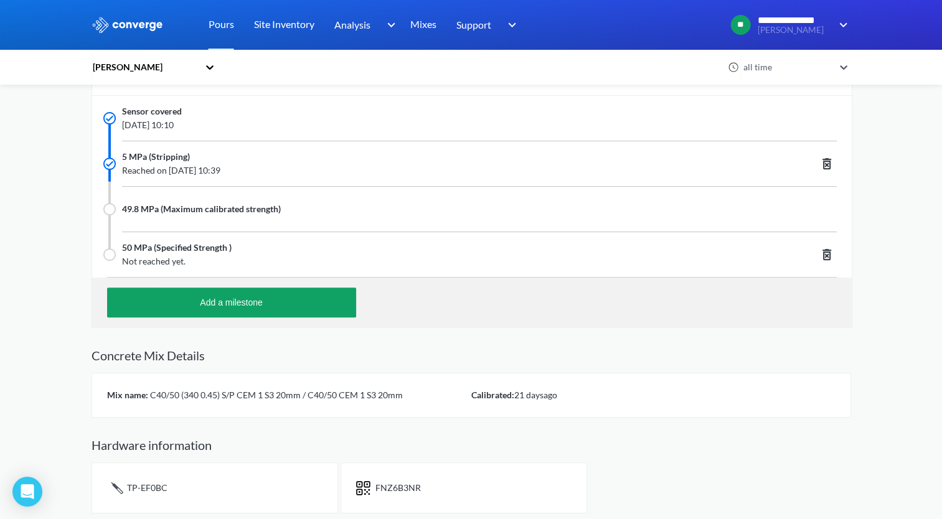
scroll to position [477, 0]
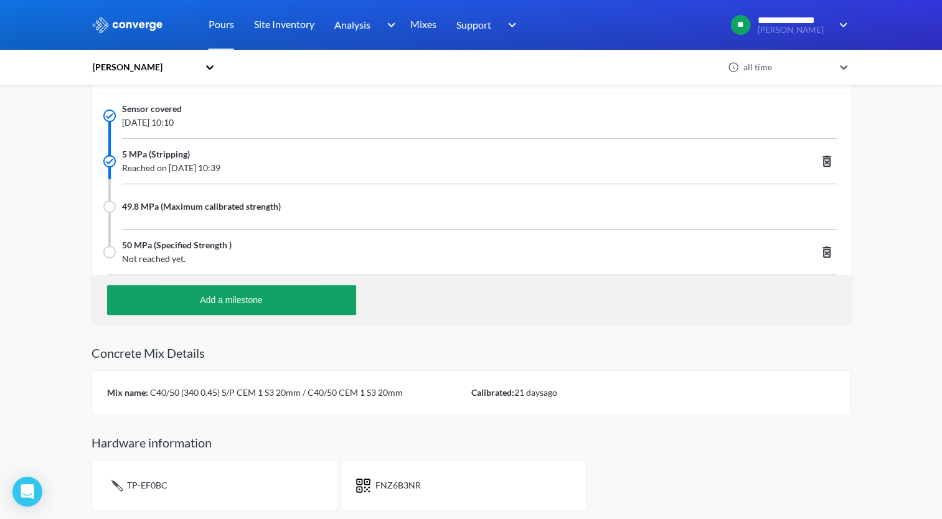
click at [314, 396] on span "C40/50 (340 0.45) S/P CEM 1 S3 20mm / C40/50 CEM 1 S3 20mm" at bounding box center [275, 392] width 255 height 11
click at [323, 390] on span "C40/50 (340 0.45) S/P CEM 1 S3 20mm / C40/50 CEM 1 S3 20mm" at bounding box center [275, 392] width 255 height 11
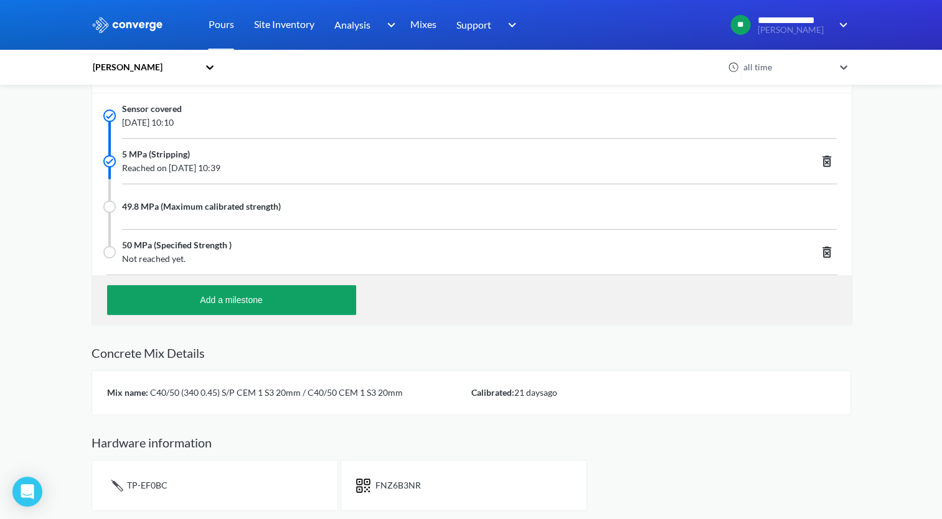
click at [144, 444] on h2 "Hardware information" at bounding box center [470, 442] width 759 height 15
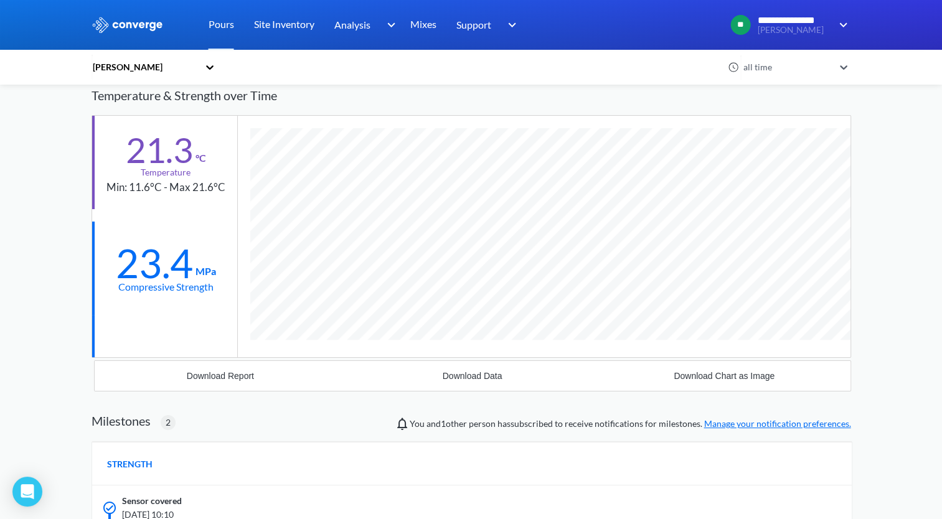
scroll to position [0, 0]
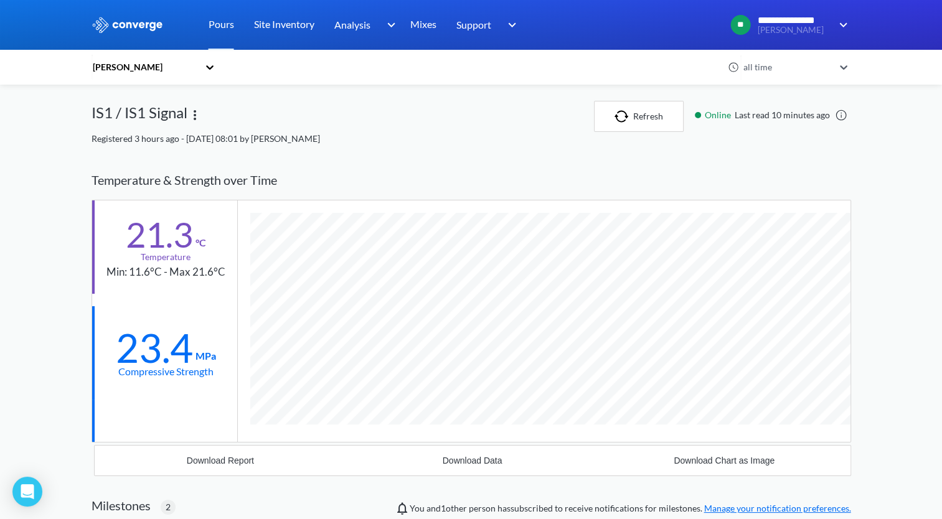
click at [191, 110] on img at bounding box center [194, 115] width 15 height 15
drag, startPoint x: 191, startPoint y: 110, endPoint x: 156, endPoint y: 120, distance: 36.8
click at [156, 120] on div "Edit" at bounding box center [163, 115] width 80 height 24
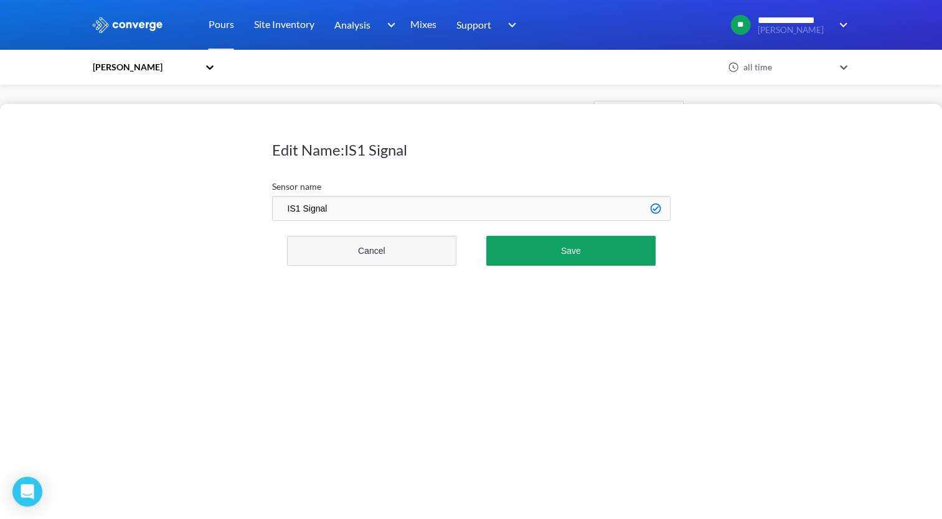
click at [432, 245] on button "Cancel" at bounding box center [372, 251] width 170 height 30
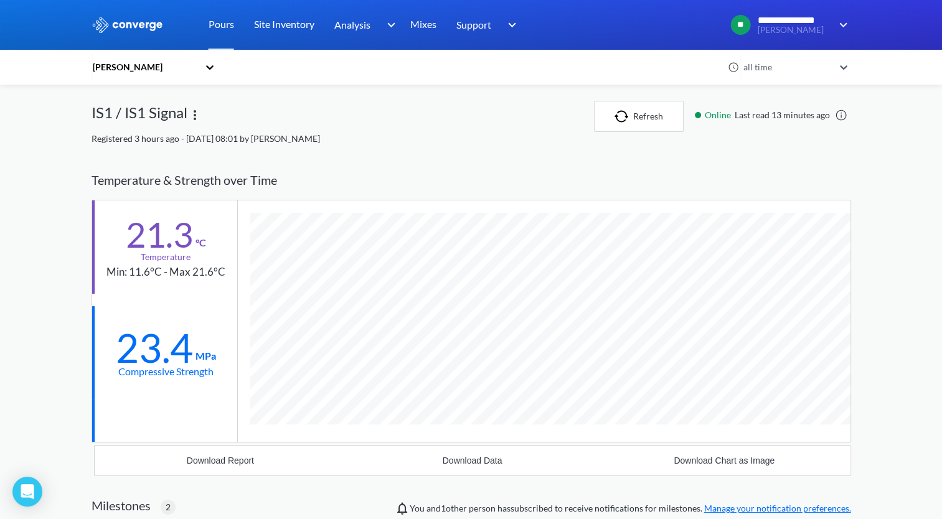
click at [841, 119] on link at bounding box center [841, 115] width 12 height 12
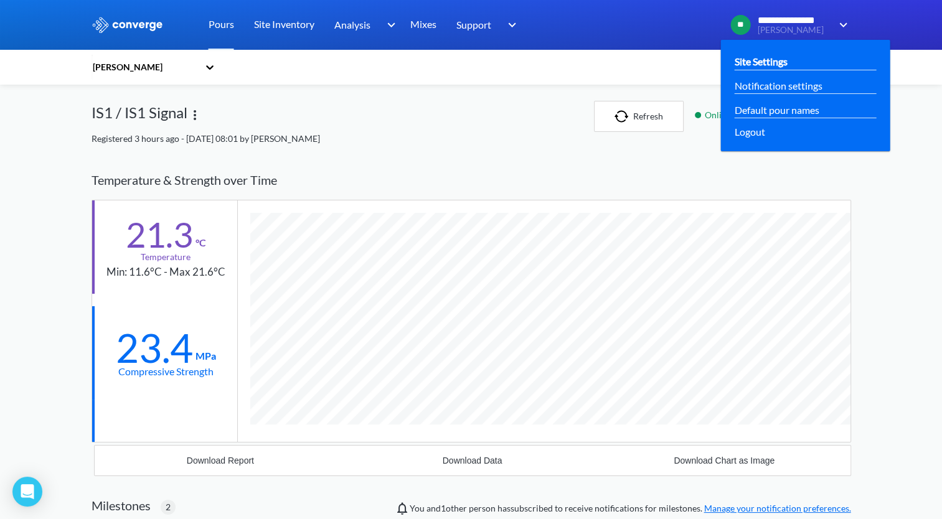
click at [769, 60] on link "Site Settings" at bounding box center [760, 62] width 53 height 16
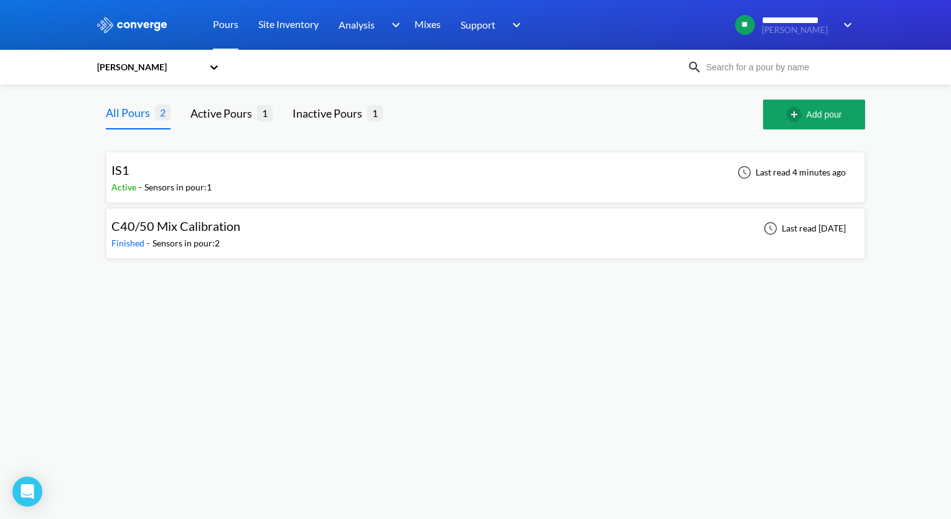
click at [232, 180] on div "IS1 Active - Sensors in pour: 1 Last read 4 minutes ago" at bounding box center [485, 177] width 748 height 40
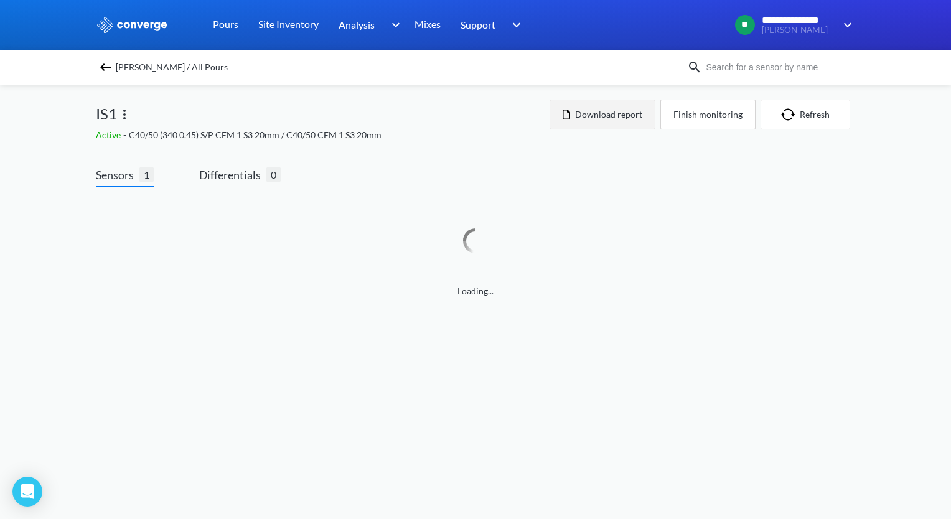
click at [593, 119] on button "Download report" at bounding box center [603, 115] width 106 height 30
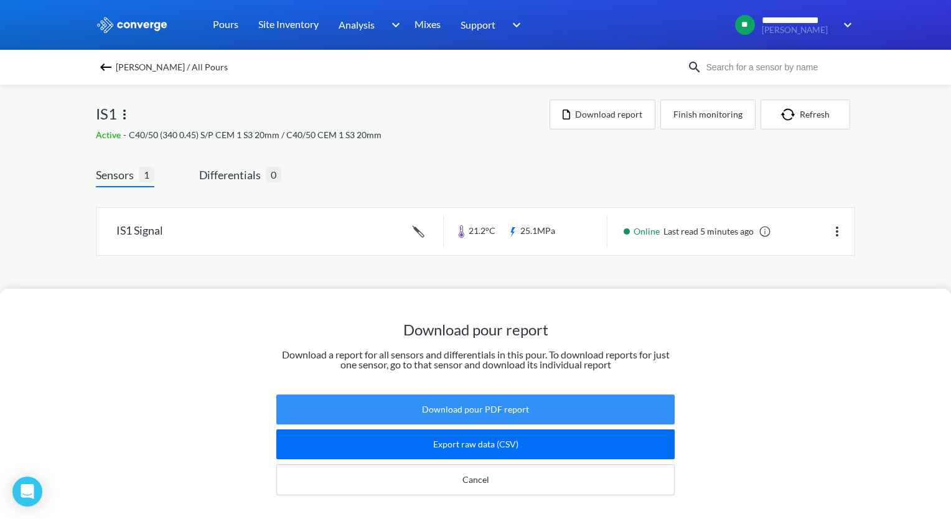
click at [467, 400] on button "Download pour PDF report" at bounding box center [475, 410] width 398 height 30
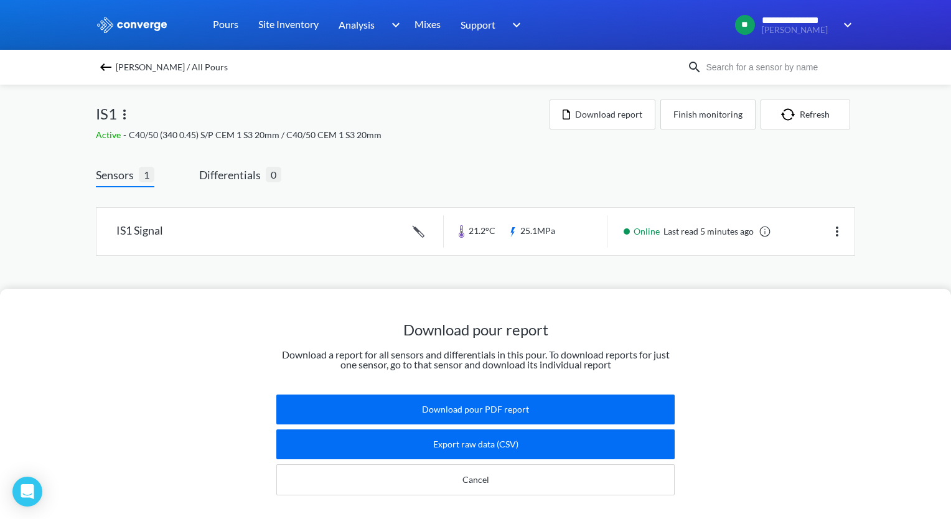
click at [414, 21] on div "Mixes" at bounding box center [428, 25] width 46 height 50
click at [426, 26] on link "Mixes" at bounding box center [427, 25] width 26 height 50
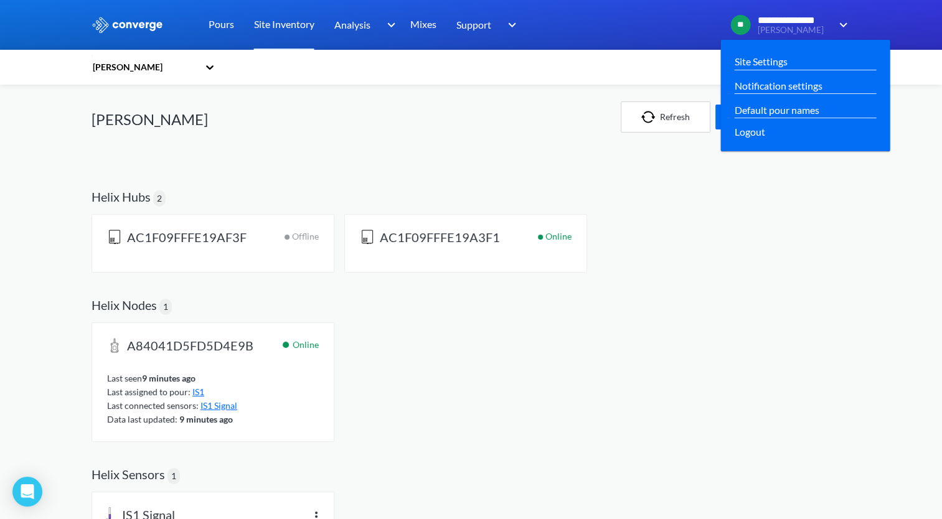
click at [813, 20] on span "**********" at bounding box center [793, 20] width 73 height 11
click at [775, 65] on link "Site Settings" at bounding box center [760, 62] width 53 height 16
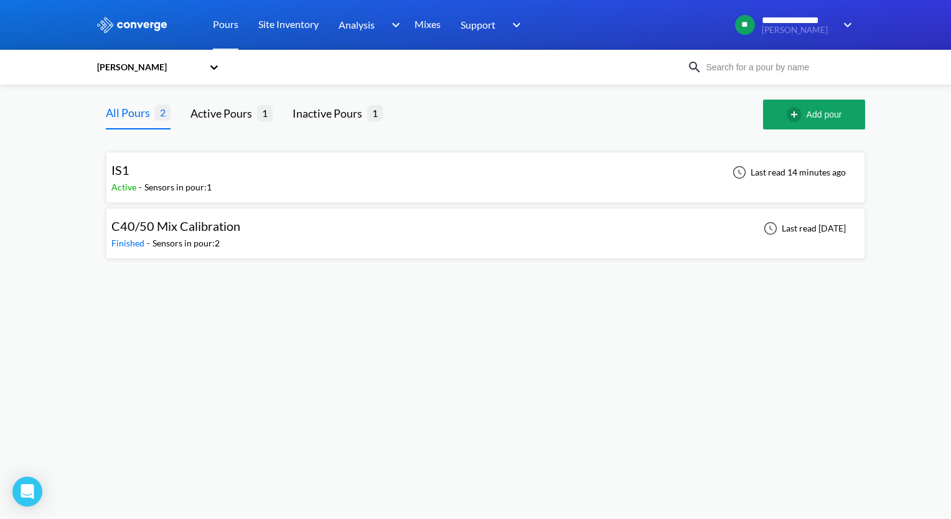
click at [306, 184] on div "IS1 Active - Sensors in pour: 1 Last read 14 minutes ago" at bounding box center [485, 177] width 748 height 40
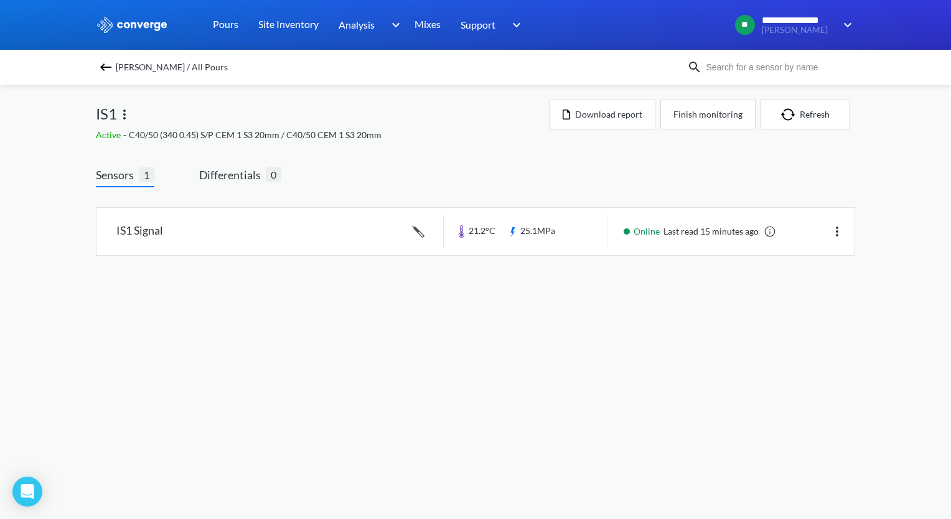
click at [316, 191] on div "IS1 Signal 21.2°C 25.1MPa Online Last read 15 minutes ago" at bounding box center [475, 233] width 759 height 93
click at [291, 222] on link at bounding box center [475, 231] width 758 height 47
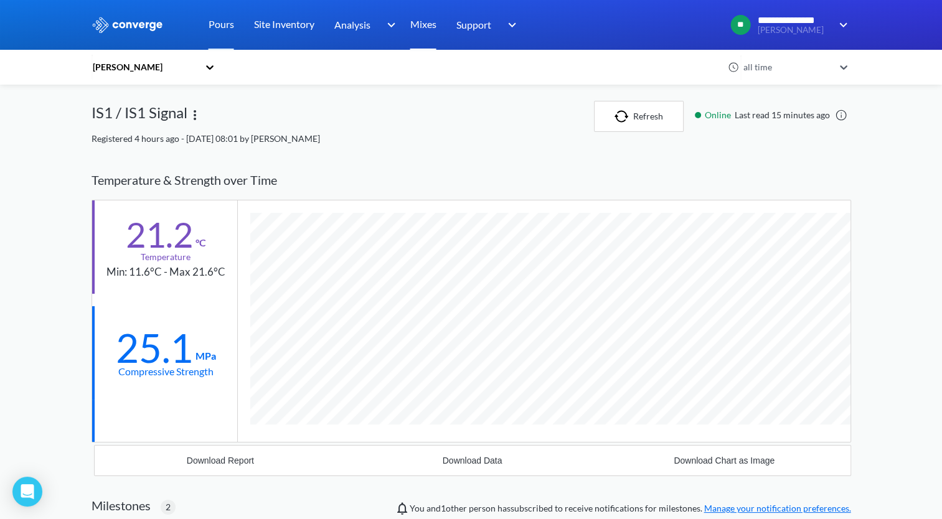
click at [428, 33] on link "Mixes" at bounding box center [423, 25] width 26 height 50
